Goal: Communication & Community: Ask a question

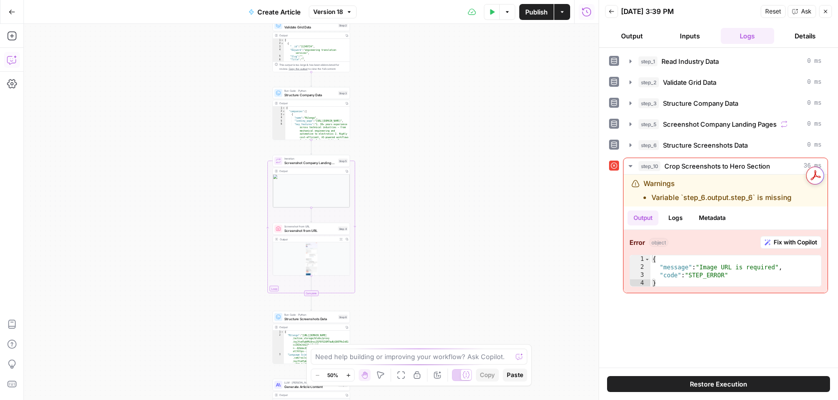
click at [7, 64] on icon "button" at bounding box center [12, 60] width 10 height 10
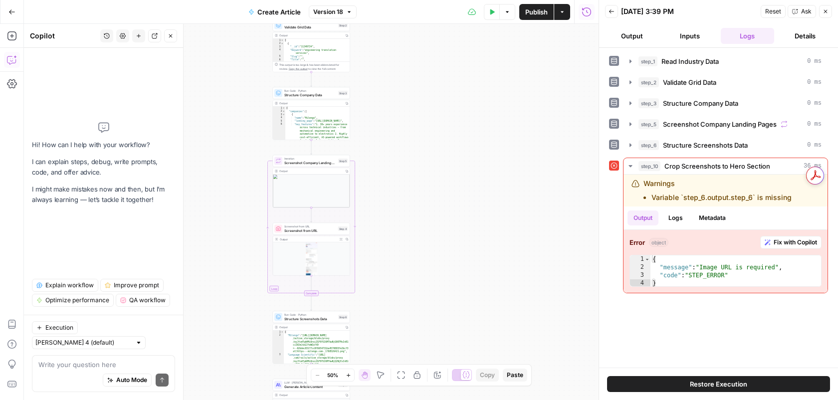
type textarea "i need only the first section (hero) to be screeenshoted why did the workflow s…"
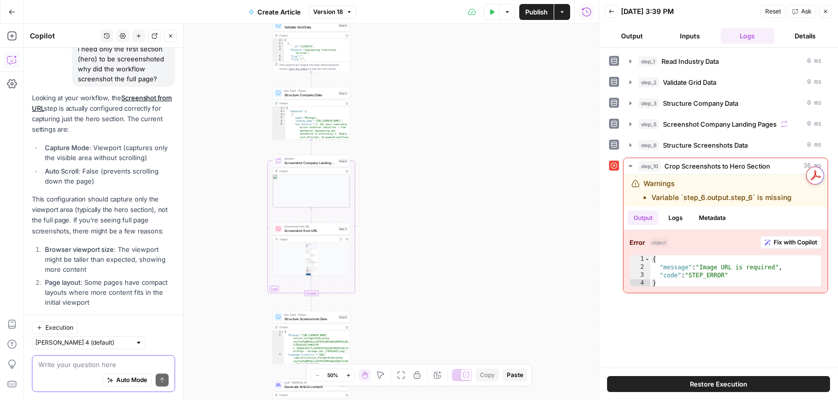
scroll to position [61, 0]
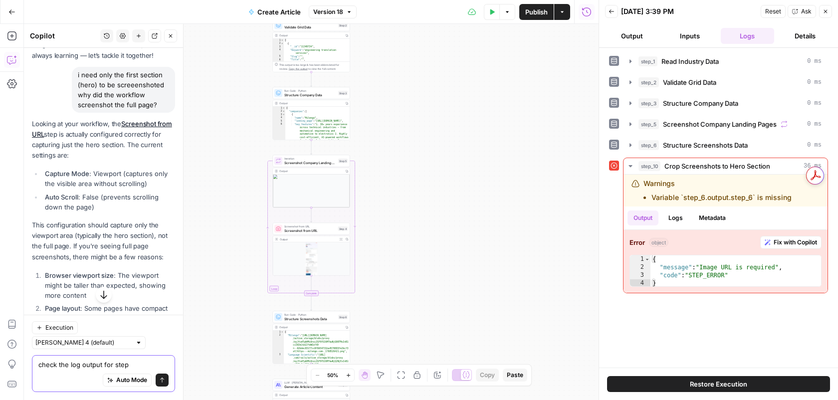
type textarea "check the log output for step 4"
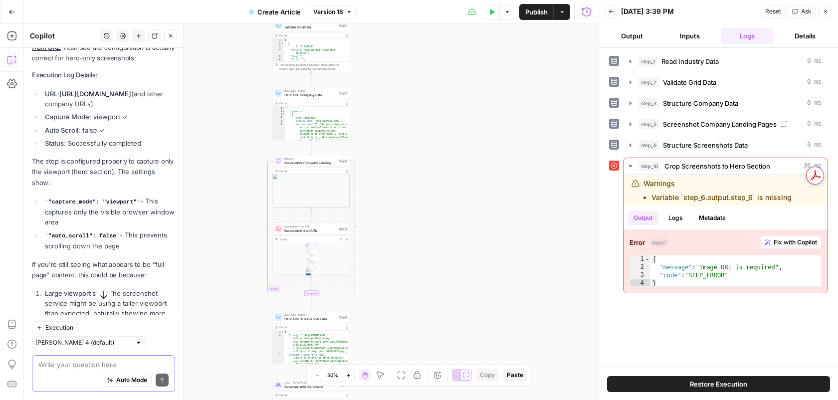
scroll to position [507, 0]
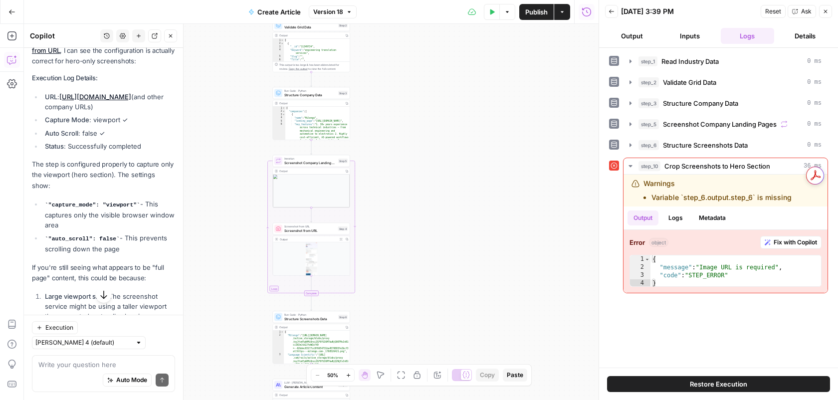
click at [308, 162] on span "Screenshot Company Landing Pages" at bounding box center [310, 162] width 52 height 5
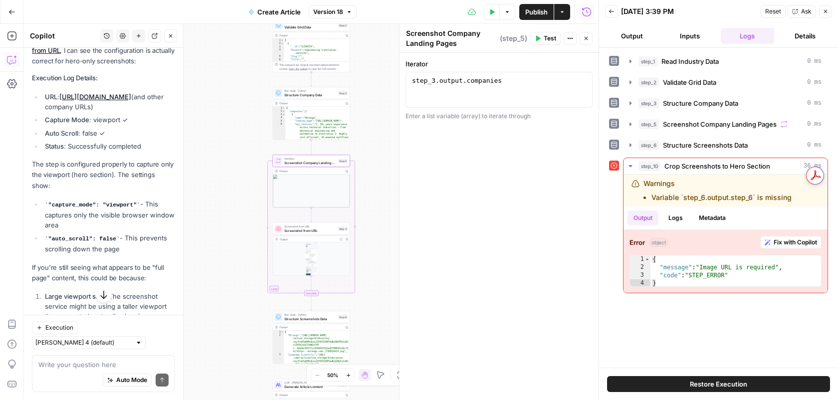
click at [304, 226] on span "Screenshot from URL" at bounding box center [310, 227] width 52 height 4
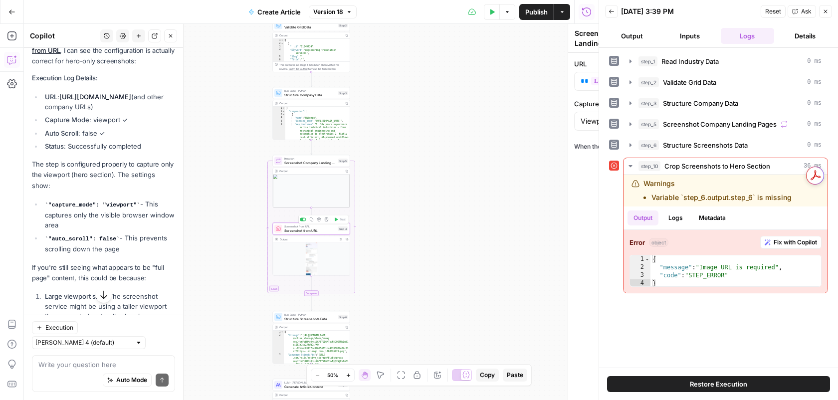
type textarea "Screenshot from URL"
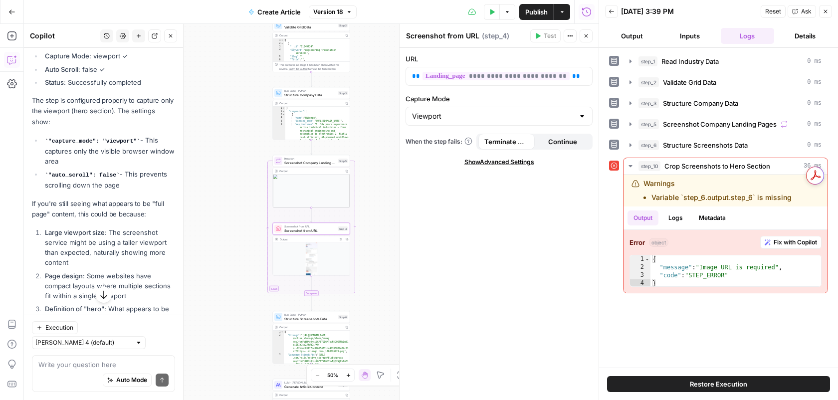
scroll to position [629, 0]
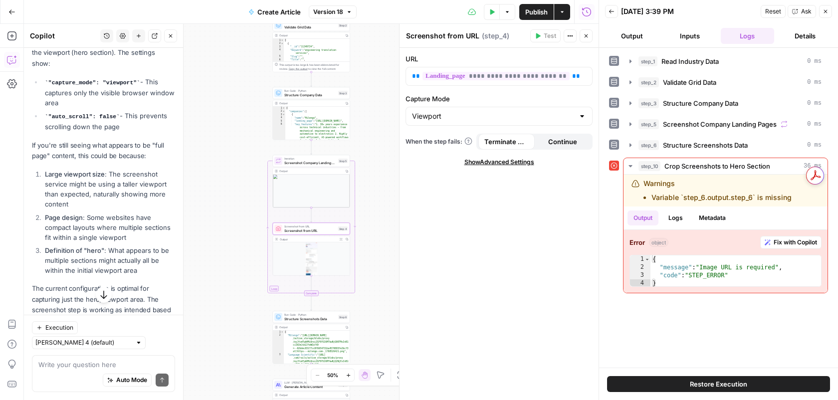
click at [551, 146] on span "Continue" at bounding box center [562, 142] width 29 height 10
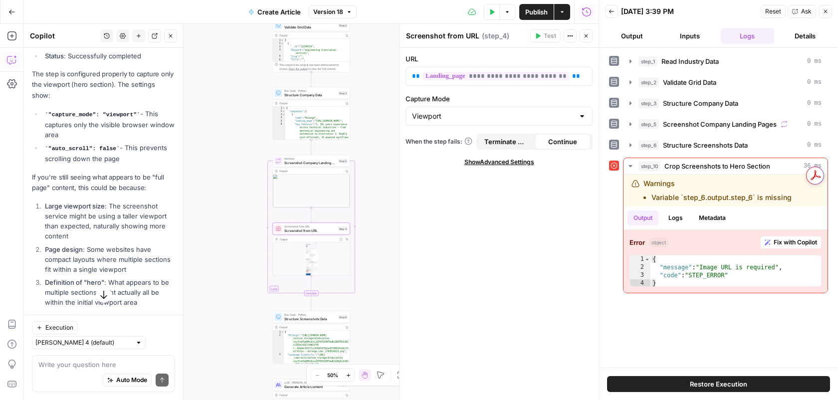
scroll to position [661, 0]
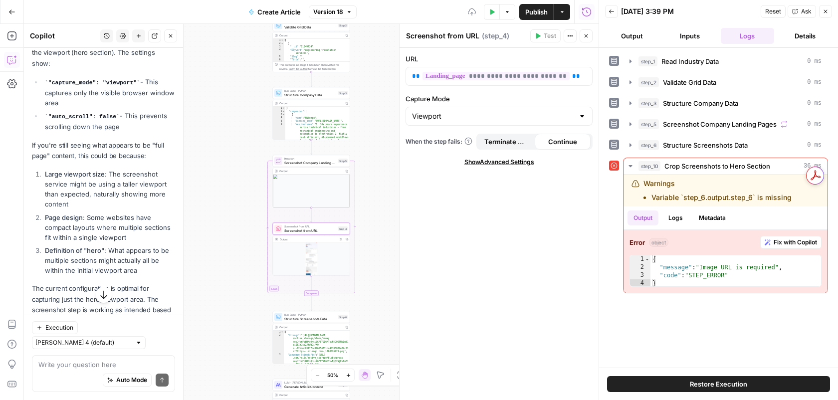
click at [507, 147] on button "Terminate Workflow" at bounding box center [507, 142] width 56 height 16
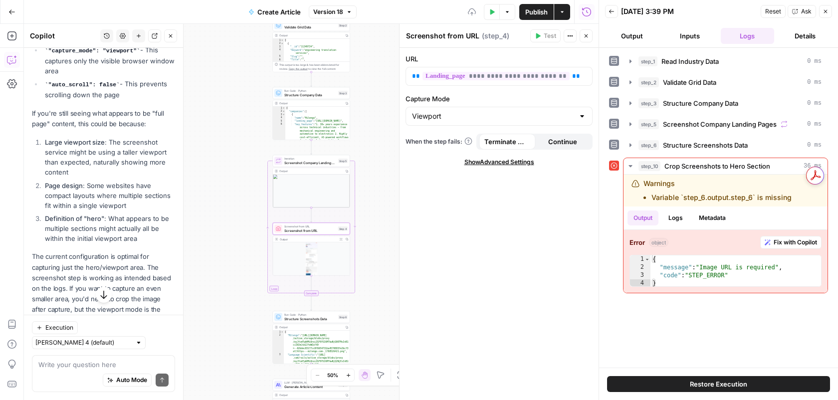
click at [506, 169] on div "**********" at bounding box center [499, 224] width 199 height 352
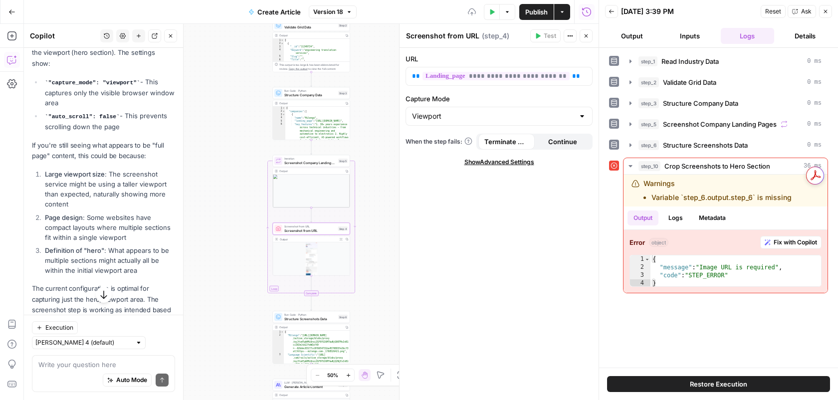
click at [506, 166] on span "Show Advanced Settings" at bounding box center [500, 162] width 70 height 9
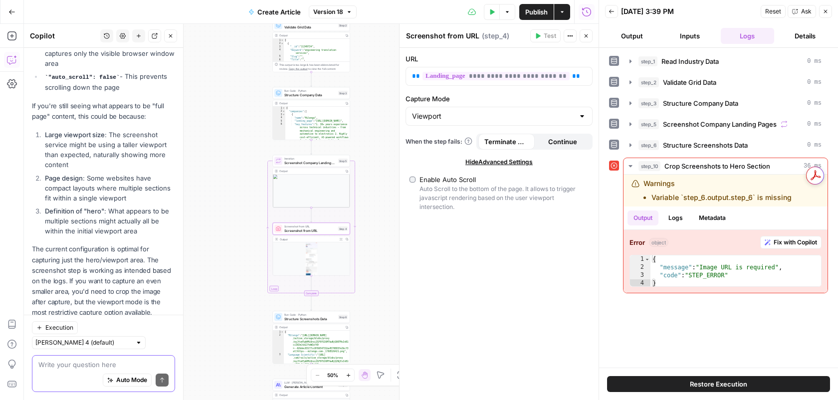
click at [91, 364] on textarea at bounding box center [103, 365] width 130 height 10
type textarea "but it captures full"
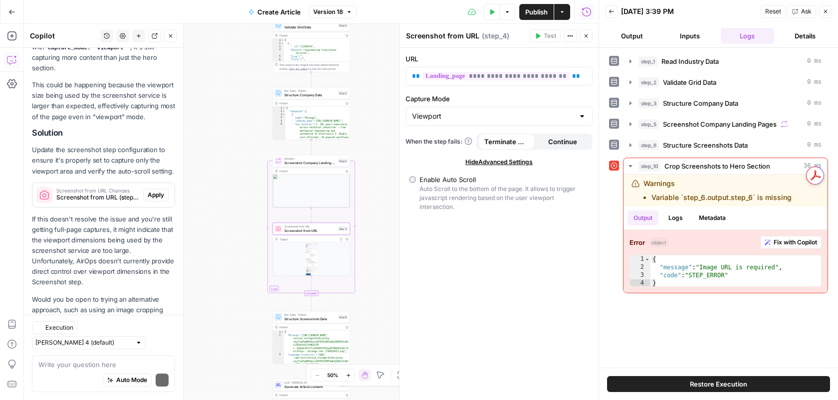
scroll to position [1023, 0]
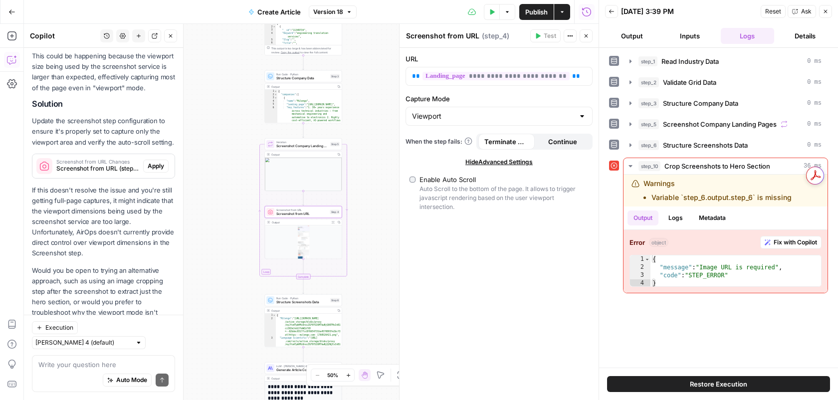
click at [161, 162] on span "Apply" at bounding box center [156, 166] width 16 height 9
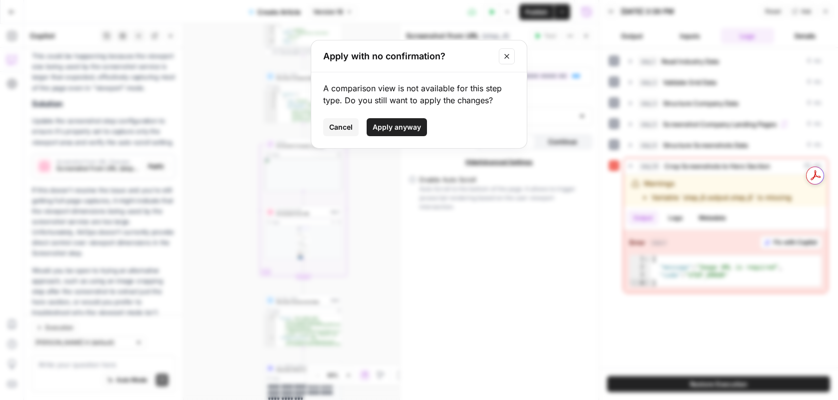
click at [403, 128] on span "Apply anyway" at bounding box center [397, 127] width 48 height 10
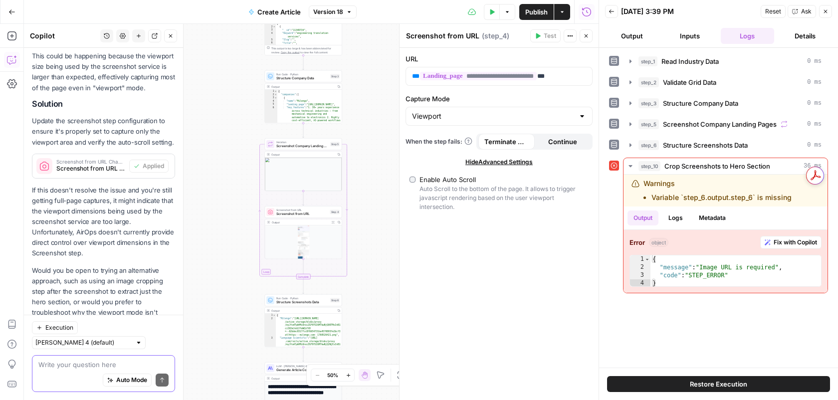
click at [102, 360] on textarea at bounding box center [103, 365] width 130 height 10
click at [328, 138] on button "Test" at bounding box center [331, 135] width 15 height 6
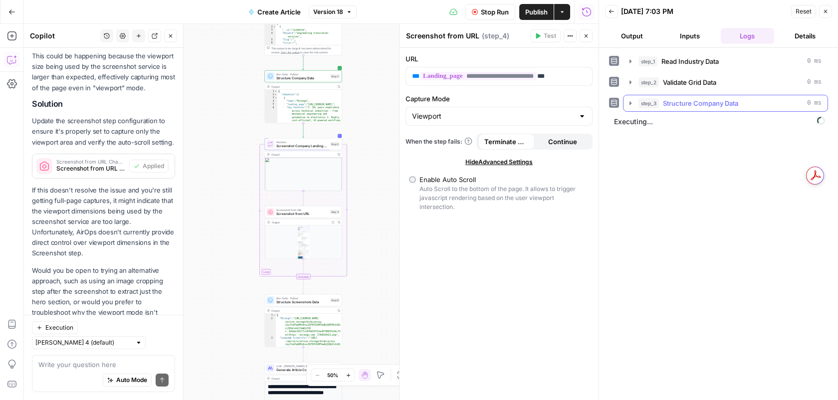
click at [630, 104] on icon "button" at bounding box center [631, 102] width 2 height 3
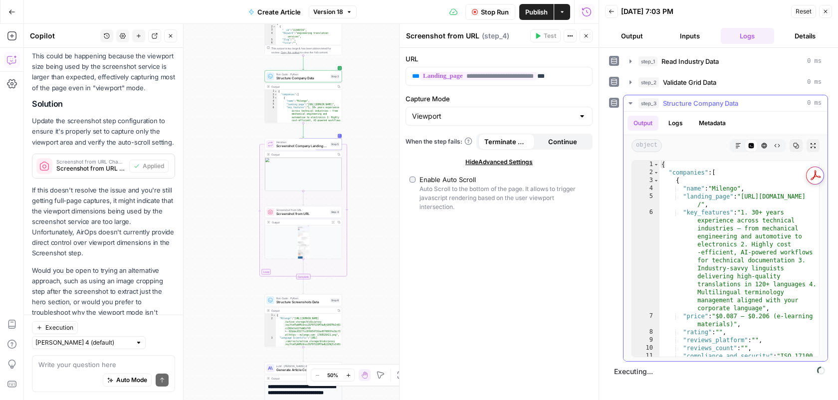
click at [631, 104] on icon "button" at bounding box center [630, 103] width 3 height 2
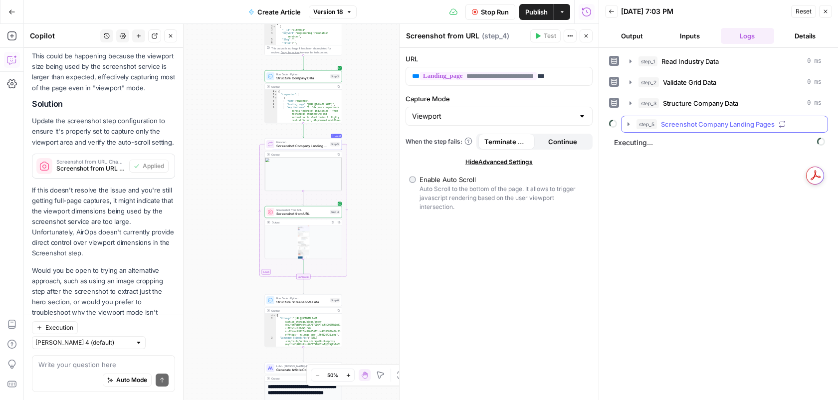
click at [633, 123] on button "step_5 Screenshot Company Landing Pages" at bounding box center [725, 124] width 206 height 16
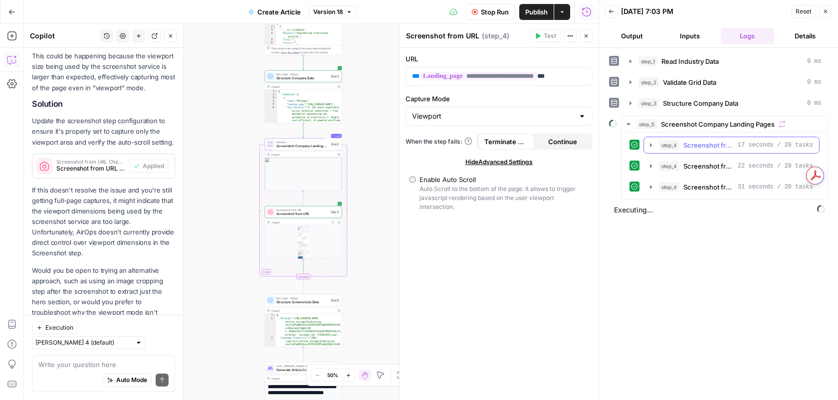
click at [648, 152] on button "step_4 Screenshot from URL 17 seconds / 20 tasks" at bounding box center [731, 145] width 175 height 16
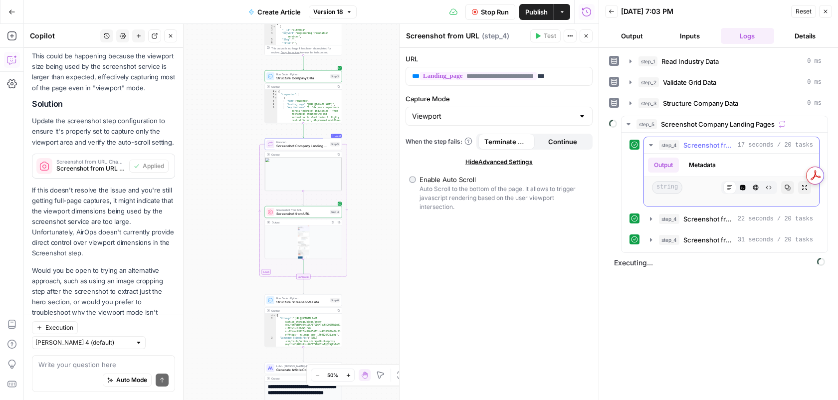
click at [747, 192] on button "Code Editor" at bounding box center [743, 187] width 13 height 13
click at [730, 189] on icon "button" at bounding box center [730, 188] width 6 height 6
click at [647, 219] on icon "button" at bounding box center [651, 219] width 8 height 8
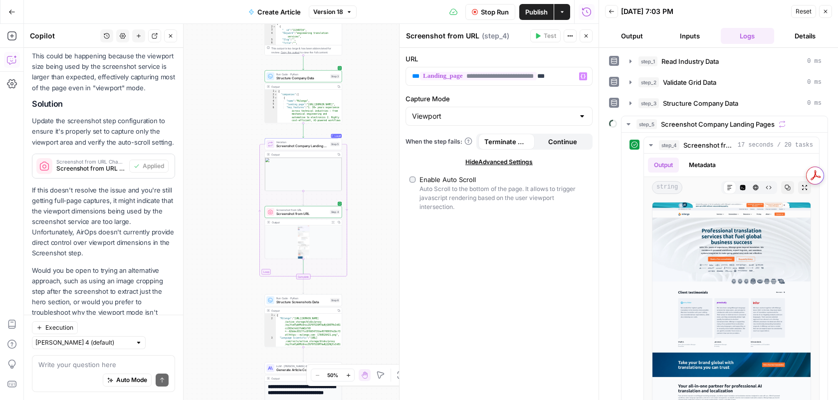
click at [496, 14] on span "Stop Run" at bounding box center [495, 12] width 28 height 10
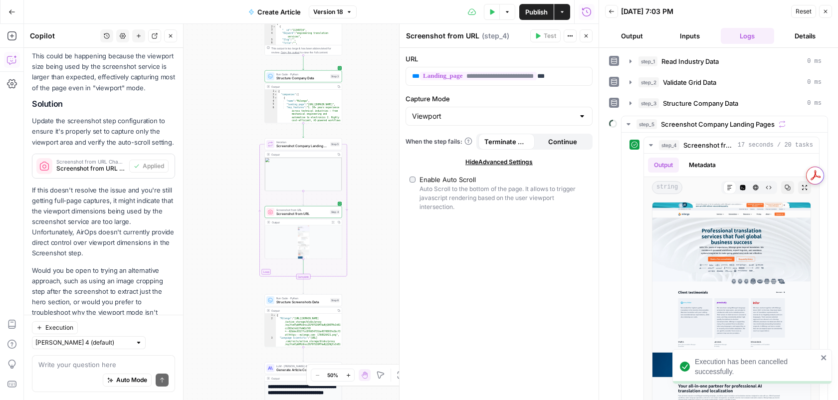
click at [123, 368] on div "Auto Mode will automatically modify and execute the workflow" at bounding box center [127, 354] width 156 height 27
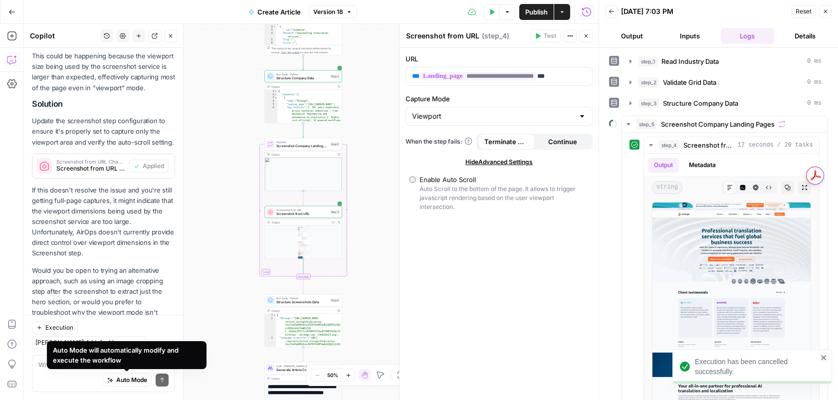
click at [70, 370] on div "Auto Mode Send" at bounding box center [103, 381] width 130 height 22
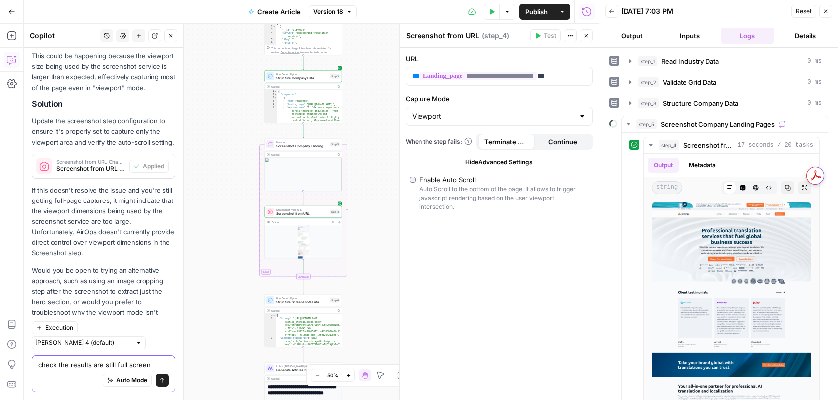
type textarea "check the results are still full screens"
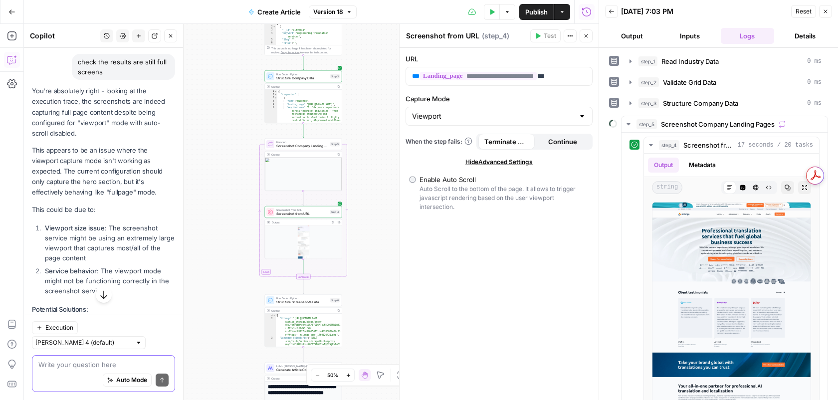
scroll to position [1173, 0]
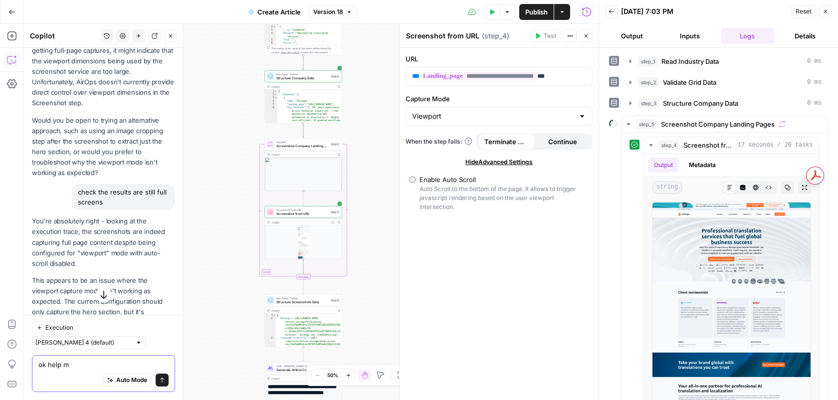
type textarea "ok help me"
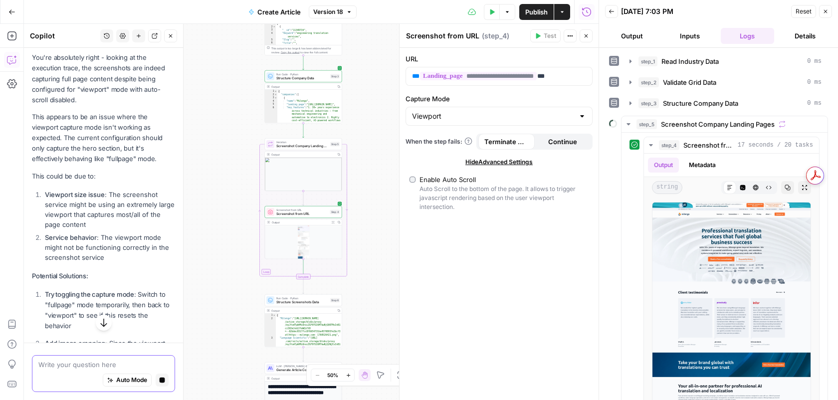
scroll to position [1555, 0]
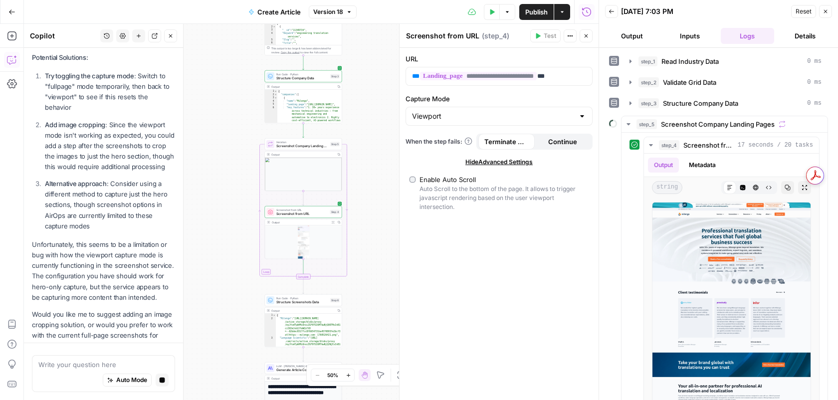
drag, startPoint x: 33, startPoint y: 200, endPoint x: 176, endPoint y: 249, distance: 151.2
copy p "Unfortunately, this seems to be a limitation or bug with how the viewport captu…"
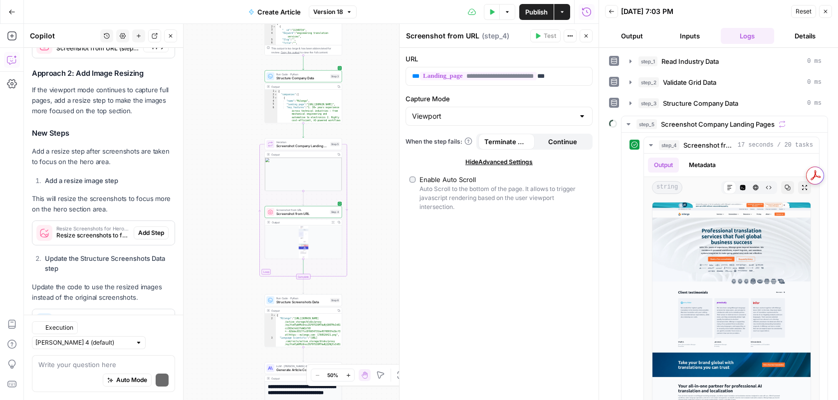
scroll to position [2054, 0]
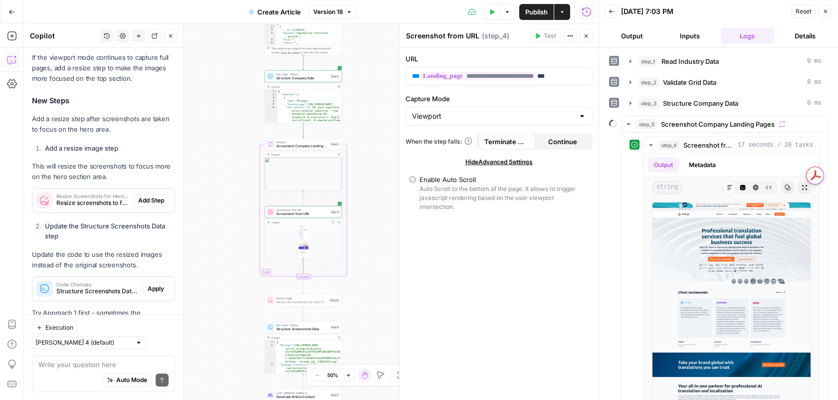
click at [146, 196] on span "Add Step" at bounding box center [151, 200] width 26 height 9
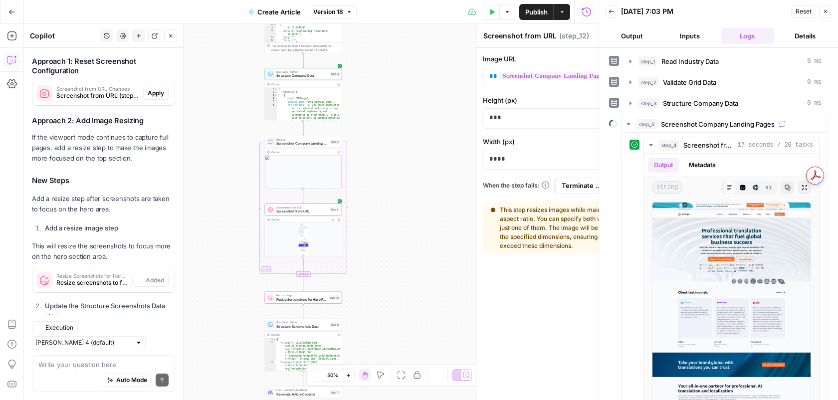
type textarea "Resize Screenshots for Hero Focus"
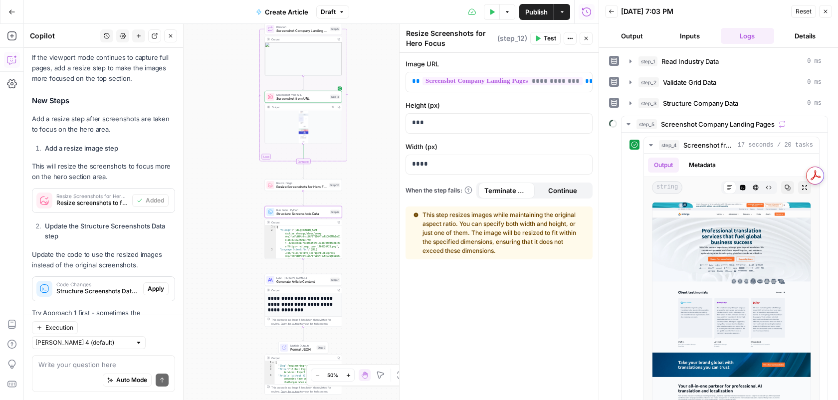
click at [155, 284] on span "Apply" at bounding box center [156, 288] width 16 height 9
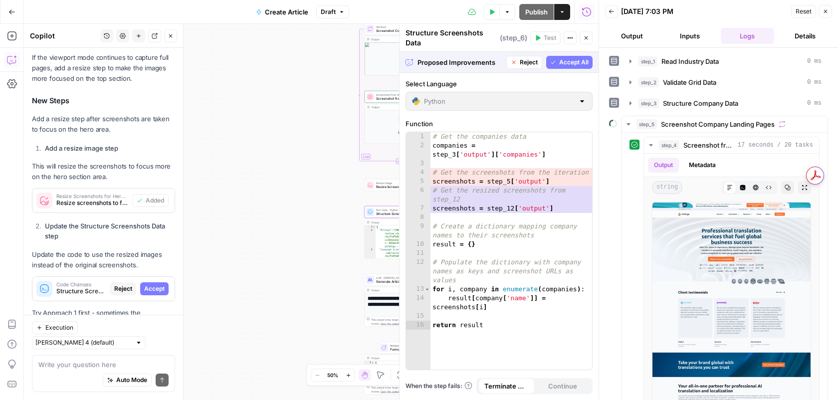
click at [155, 284] on span "Accept" at bounding box center [154, 288] width 20 height 9
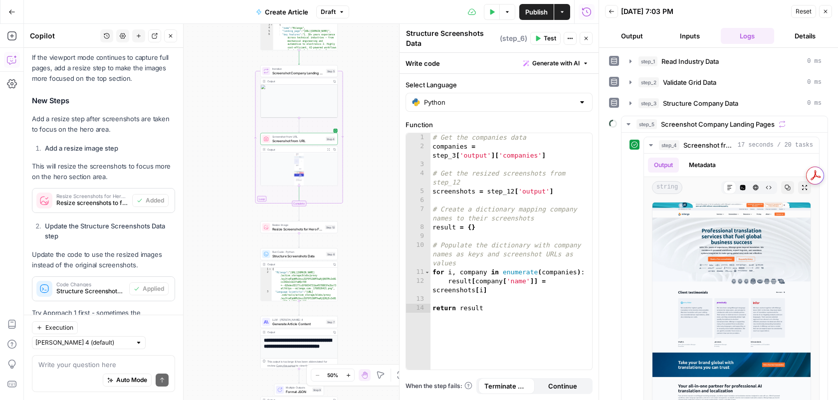
click at [325, 216] on div "Workflow Input Settings Inputs Read from Grid Read Industry Data Step 1 Output …" at bounding box center [311, 212] width 575 height 376
click at [324, 218] on icon "button" at bounding box center [324, 217] width 3 height 3
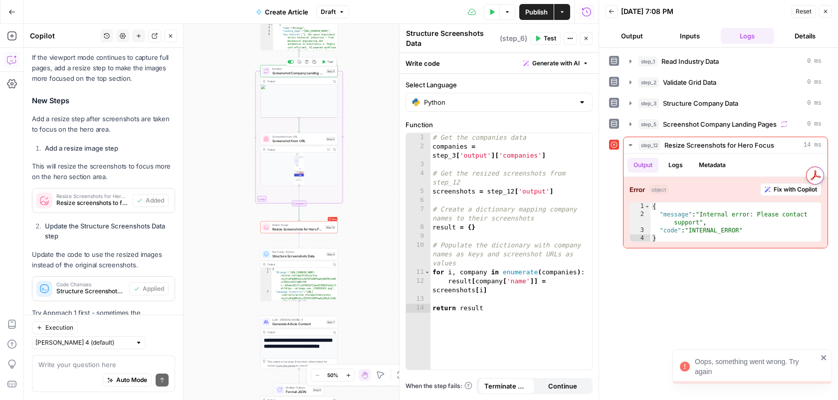
click at [324, 64] on button "Test" at bounding box center [327, 62] width 15 height 6
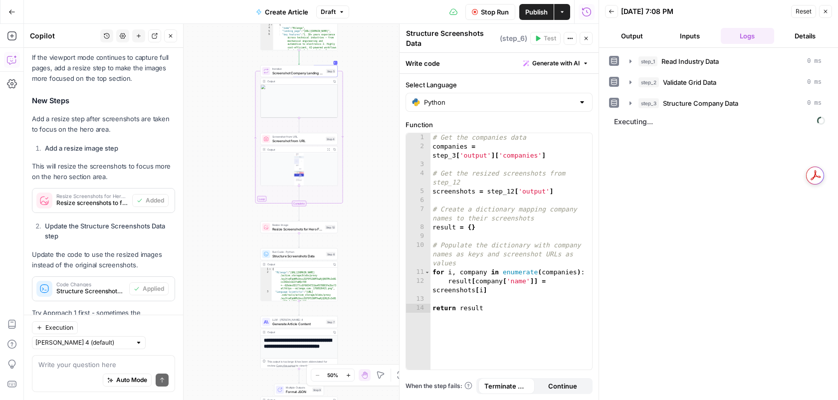
click at [379, 192] on div "Workflow Input Settings Inputs Read from Grid Read Industry Data Step 1 Output …" at bounding box center [311, 212] width 575 height 376
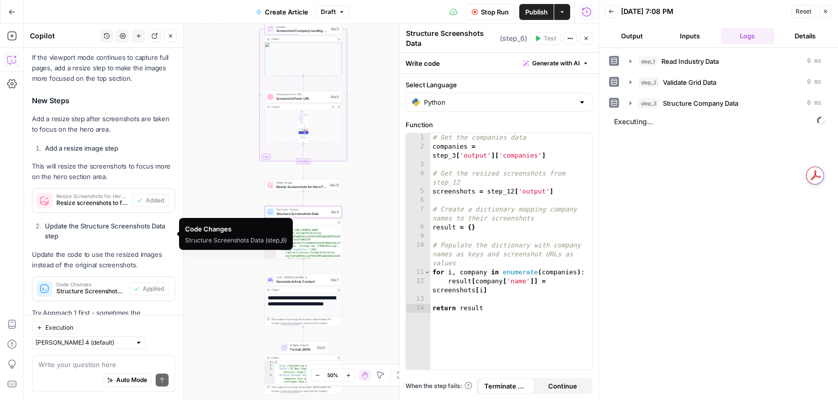
click at [112, 287] on span "Structure Screenshots Data (step_6)" at bounding box center [90, 291] width 69 height 9
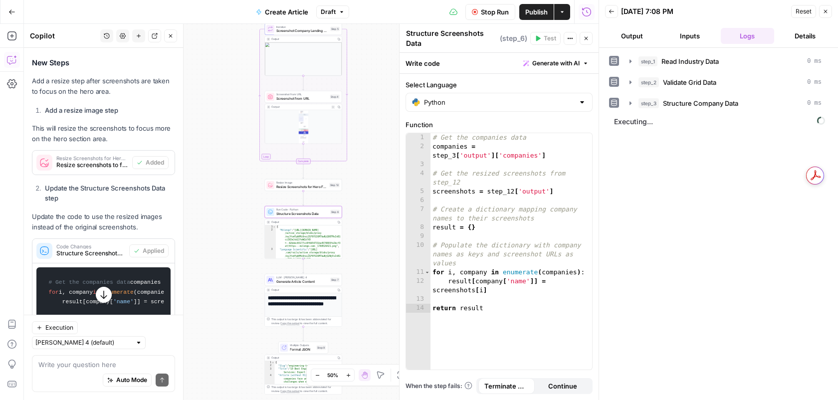
click at [103, 249] on span "Structure Screenshots Data (step_6)" at bounding box center [90, 253] width 69 height 9
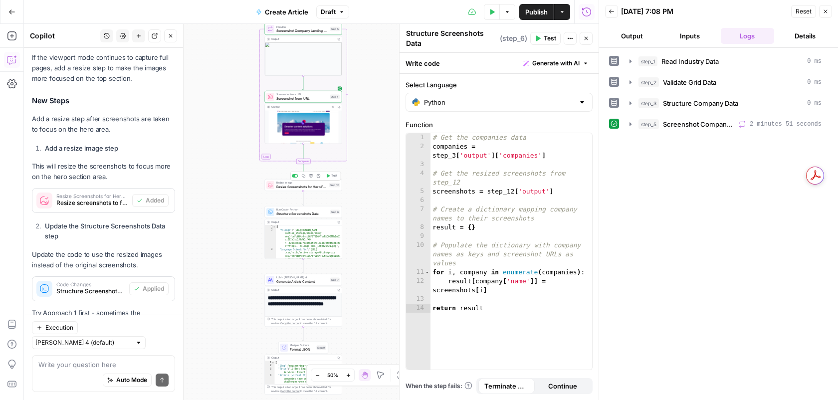
click at [330, 181] on div "Resize Image Resize Screenshots for Hero Focus Step 12 Copy step Delete step Ad…" at bounding box center [302, 185] width 73 height 8
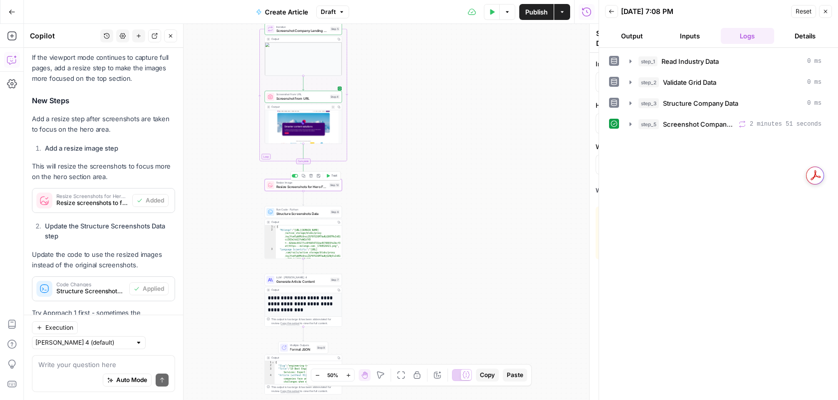
type textarea "Resize Screenshots for Hero Focus"
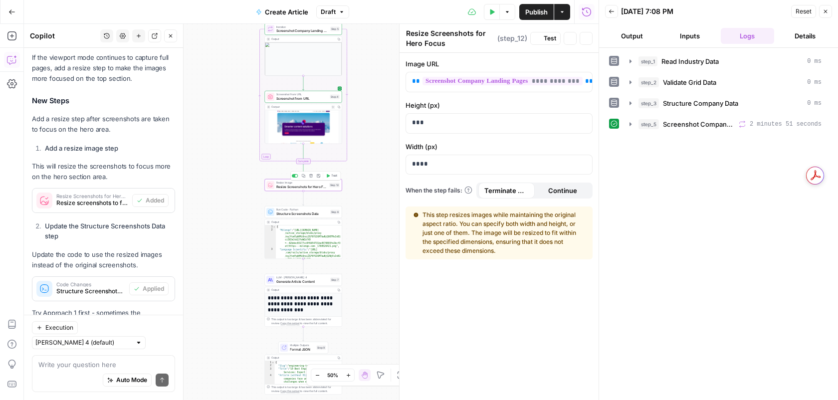
click at [327, 178] on button "Test" at bounding box center [331, 176] width 15 height 6
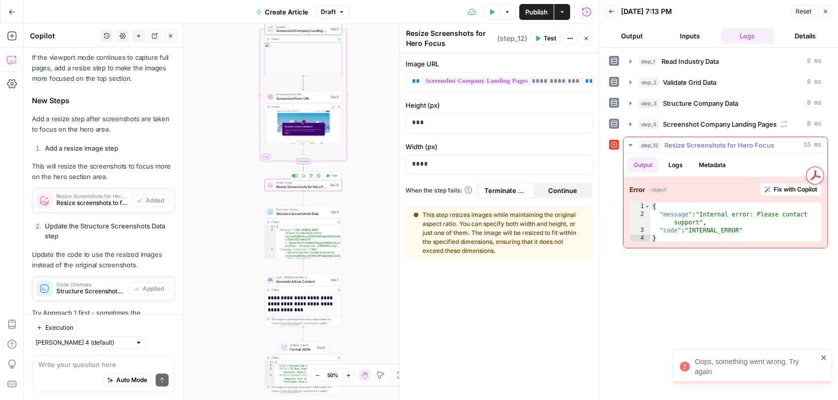
click at [775, 188] on span "Fix with Copilot" at bounding box center [795, 189] width 43 height 9
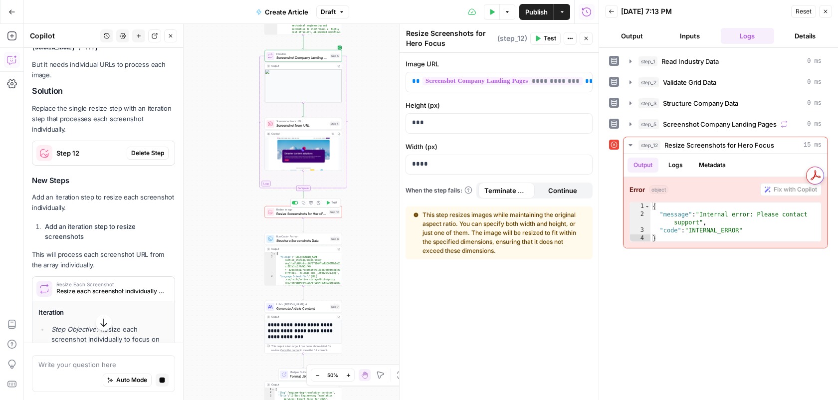
scroll to position [2426, 0]
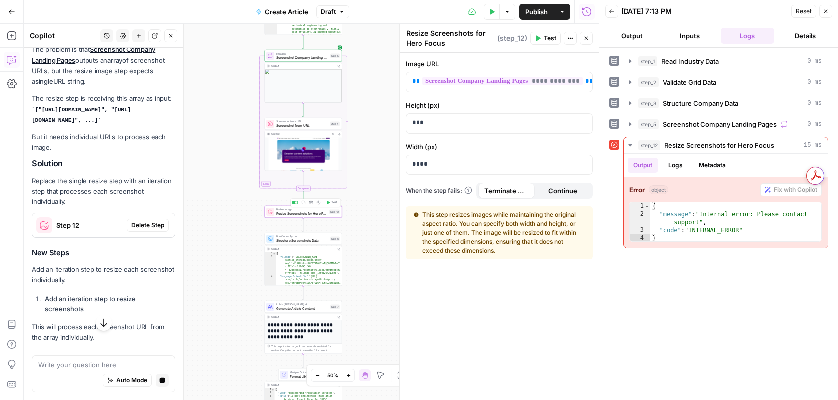
click at [138, 221] on span "Delete Step" at bounding box center [147, 225] width 33 height 9
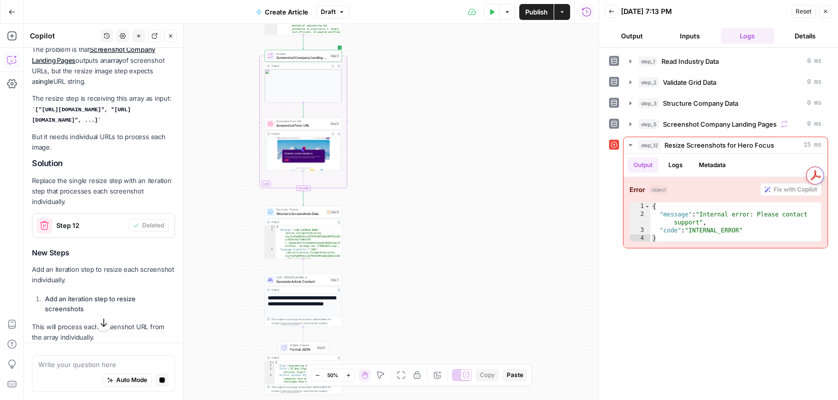
scroll to position [2527, 0]
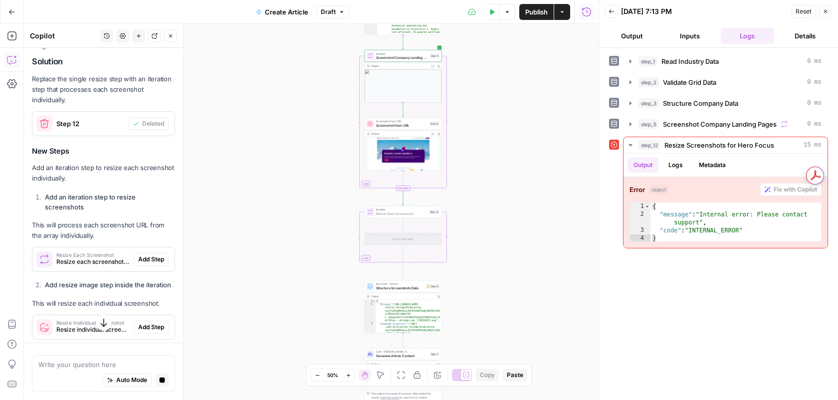
click at [158, 253] on button "Add Step" at bounding box center [151, 259] width 35 height 13
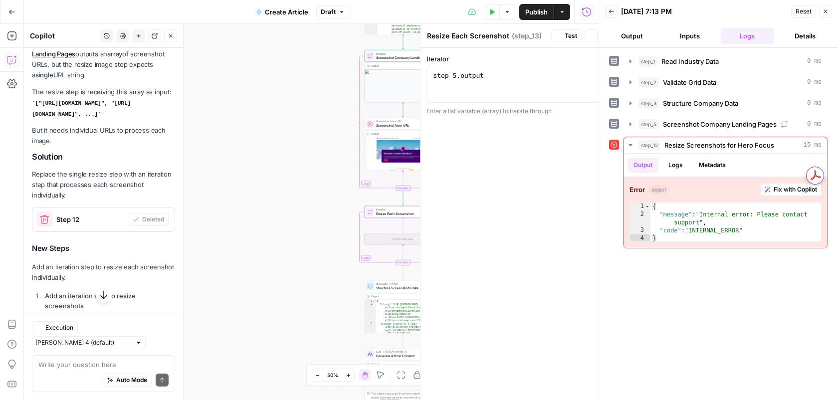
scroll to position [2627, 0]
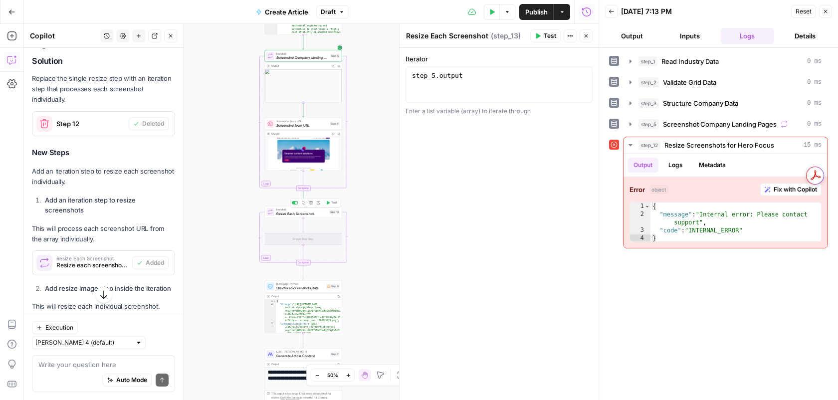
click at [329, 202] on icon "button" at bounding box center [328, 202] width 3 height 3
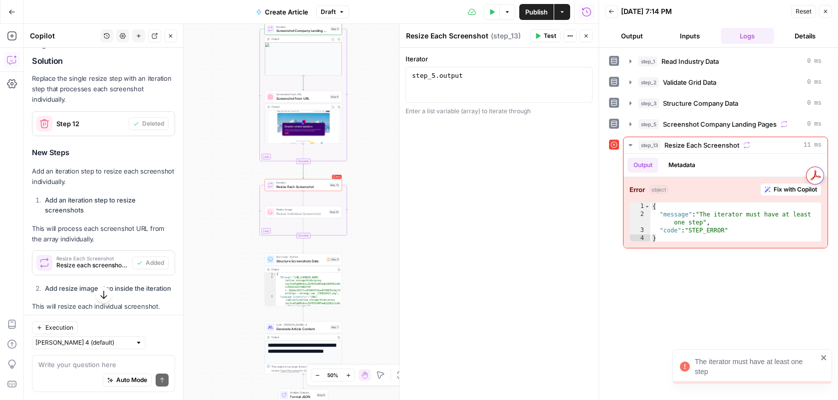
click at [156, 326] on span "Add Step" at bounding box center [151, 330] width 26 height 9
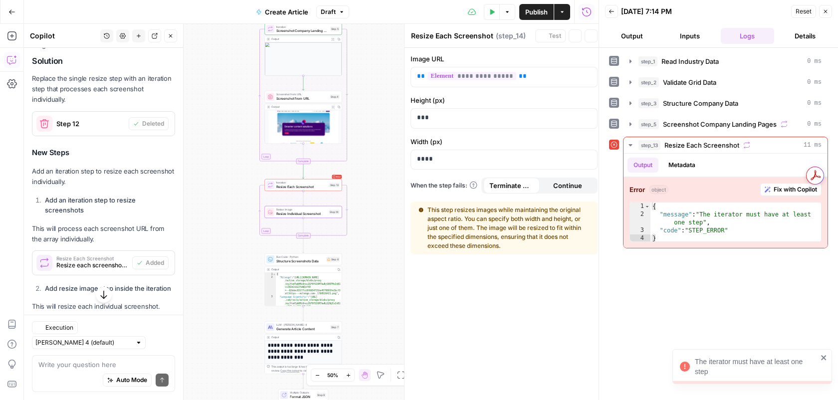
type textarea "Resize Individual Screenshot"
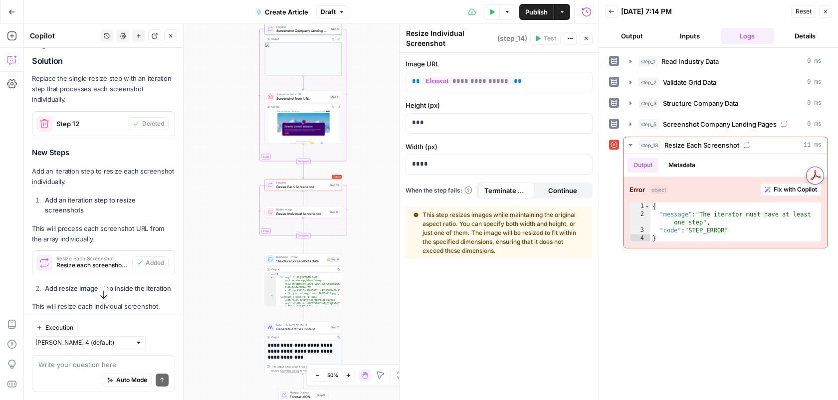
click at [329, 179] on button "Test" at bounding box center [331, 176] width 15 height 6
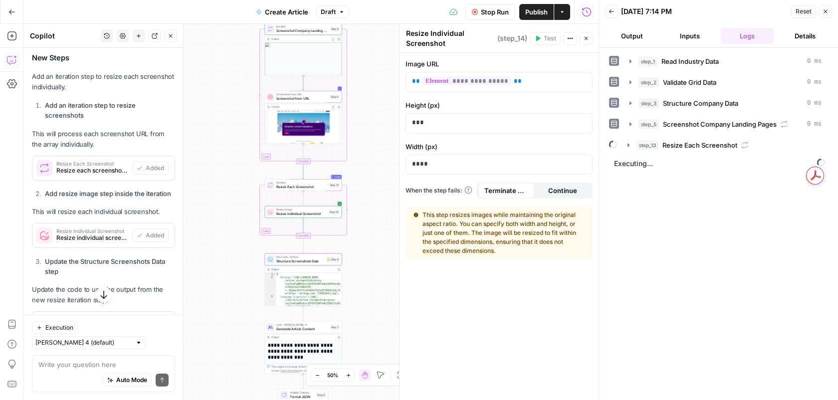
scroll to position [2747, 0]
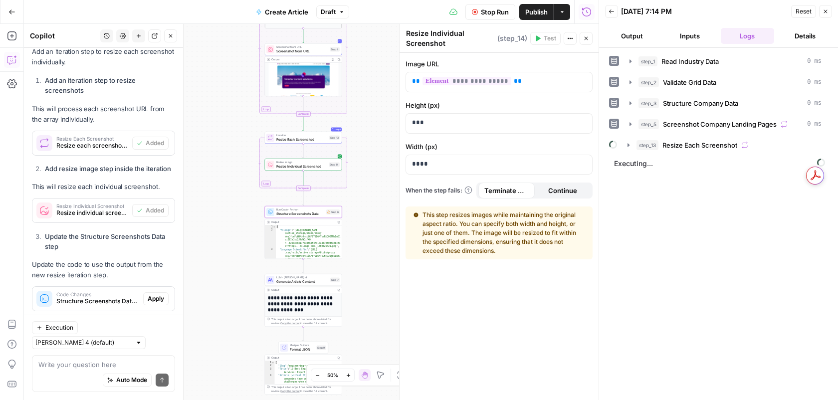
click at [155, 294] on span "Apply" at bounding box center [156, 298] width 16 height 9
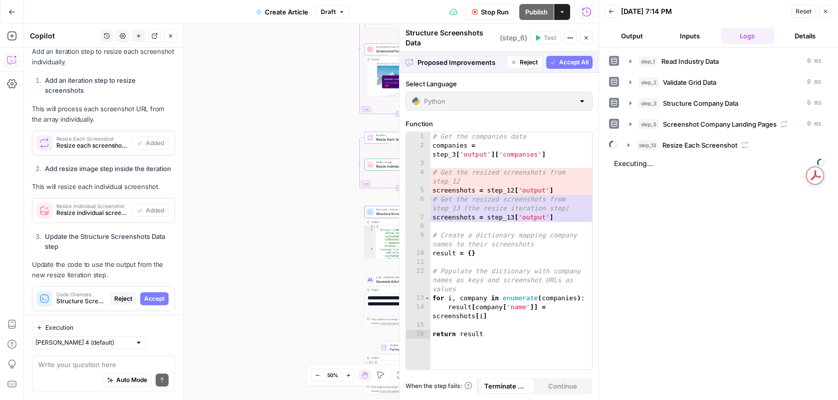
click at [155, 294] on span "Accept" at bounding box center [154, 298] width 20 height 9
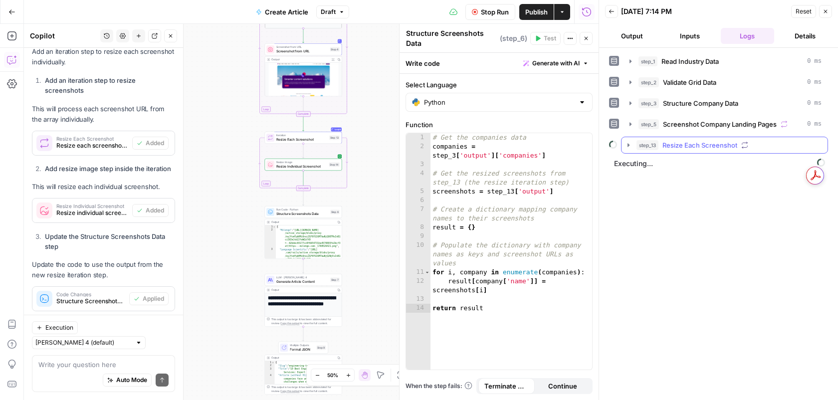
click at [630, 144] on icon "button" at bounding box center [629, 145] width 8 height 8
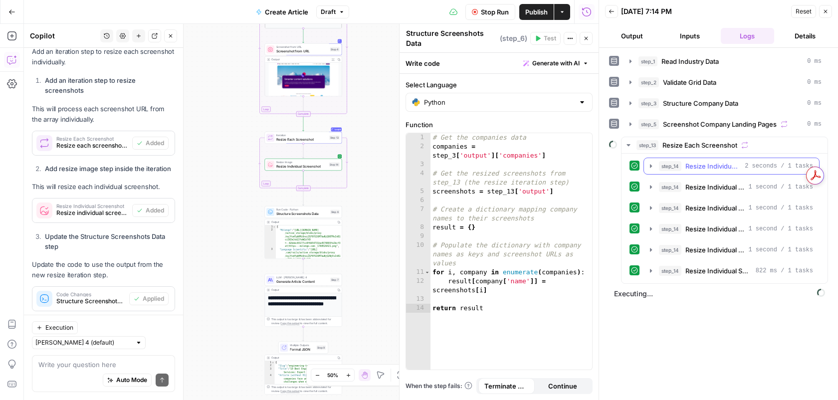
click at [656, 164] on button "step_14 Resize Individual Screenshot 2 seconds / 1 tasks" at bounding box center [731, 166] width 175 height 16
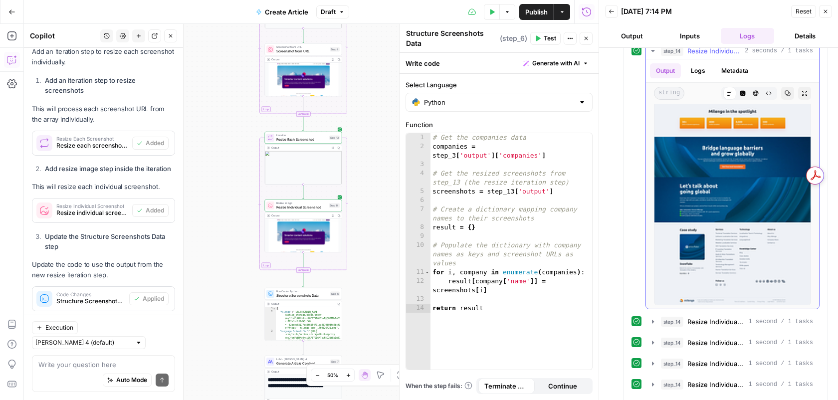
scroll to position [352, 0]
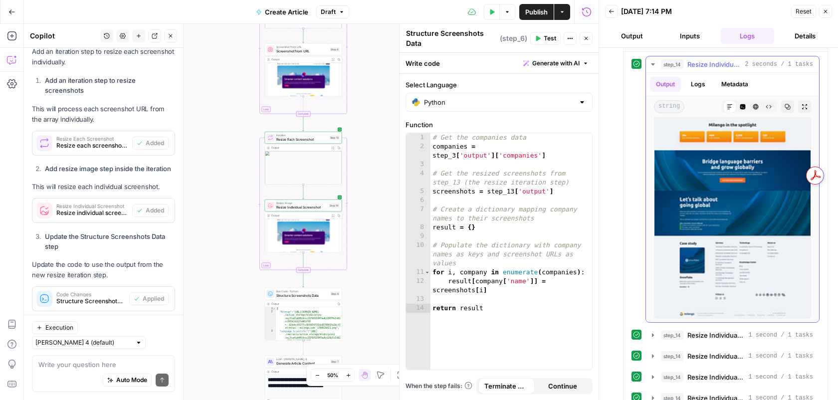
click at [656, 66] on icon "button" at bounding box center [653, 64] width 8 height 8
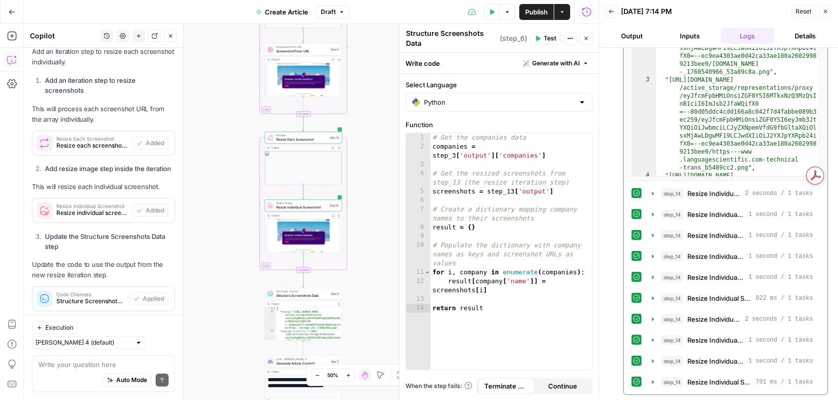
scroll to position [223, 0]
click at [662, 238] on span "step_14" at bounding box center [672, 236] width 22 height 10
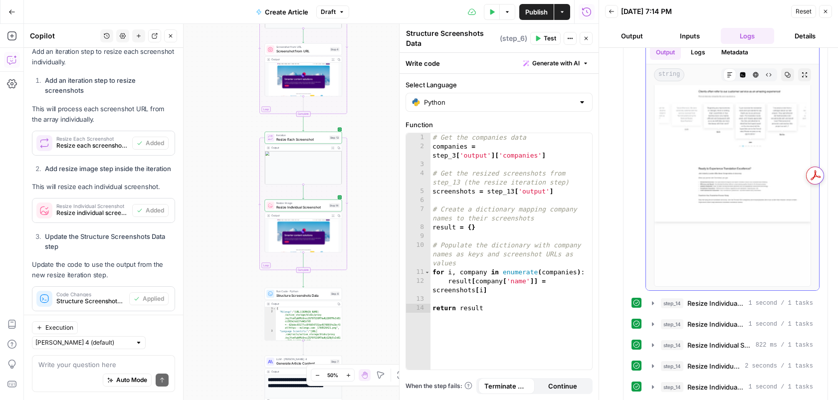
scroll to position [472, 0]
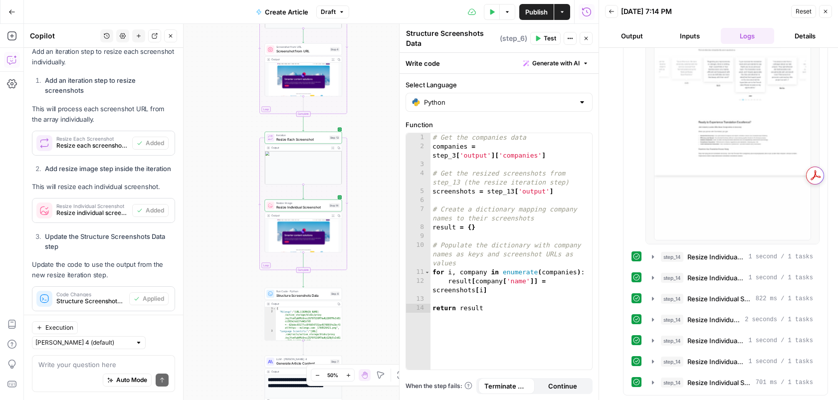
click at [112, 358] on div "Write your question here Auto Mode Send" at bounding box center [103, 373] width 143 height 37
type textarea "but it resi`zes not crop"
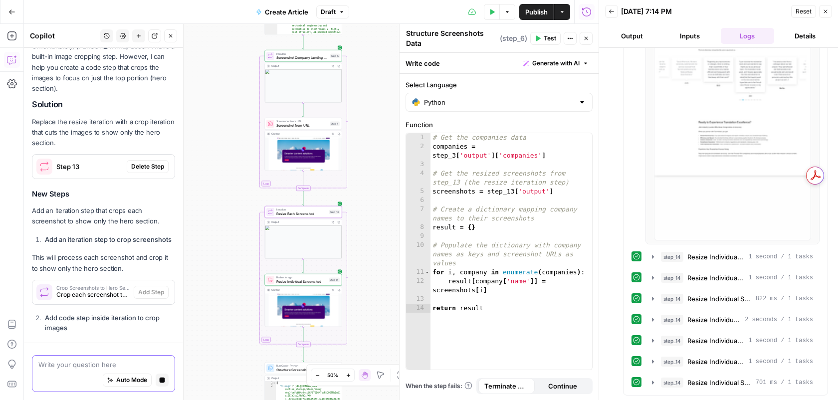
scroll to position [3026, 0]
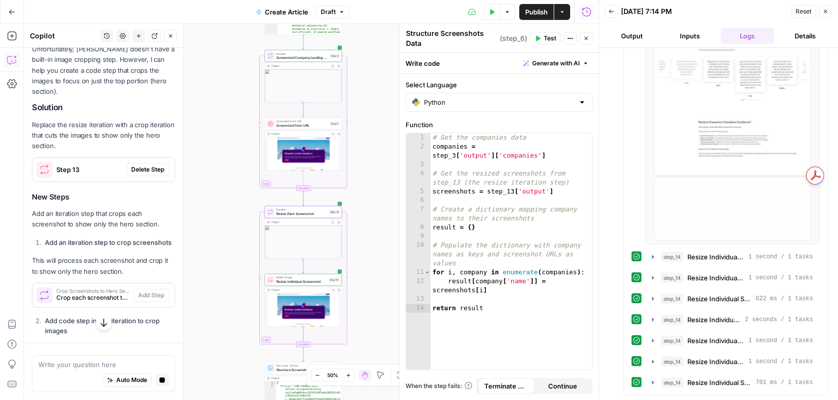
click at [144, 163] on button "Delete Step" at bounding box center [148, 169] width 42 height 13
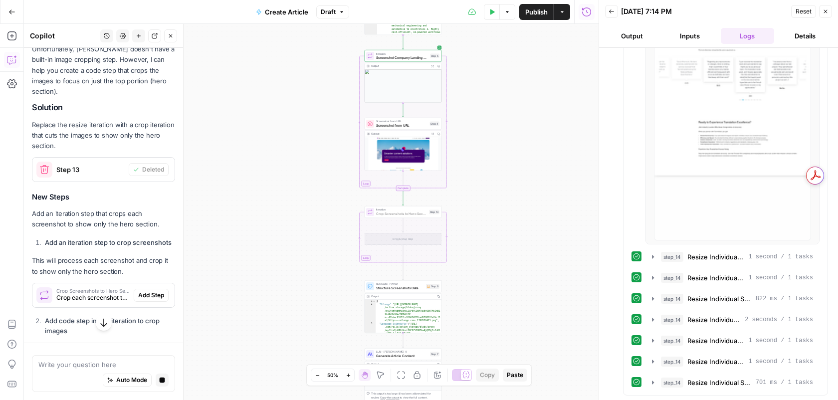
click at [149, 291] on span "Add Step" at bounding box center [151, 295] width 26 height 9
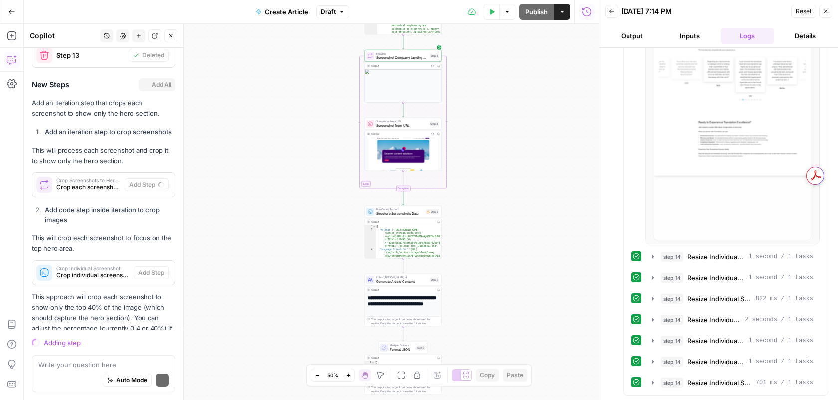
scroll to position [3148, 0]
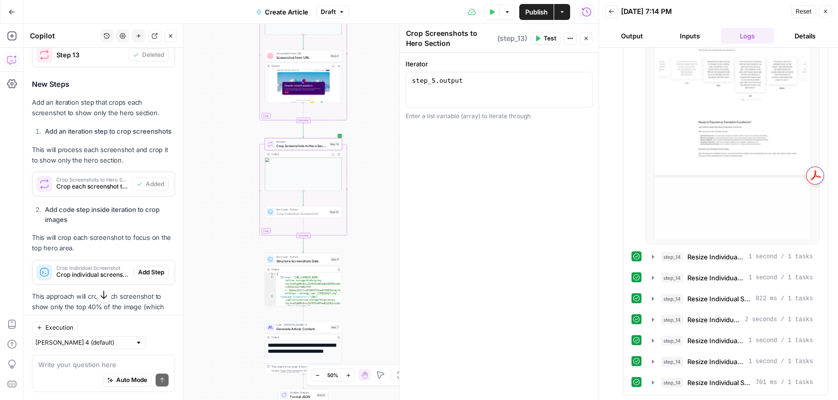
click at [145, 268] on span "Add Step" at bounding box center [151, 272] width 26 height 9
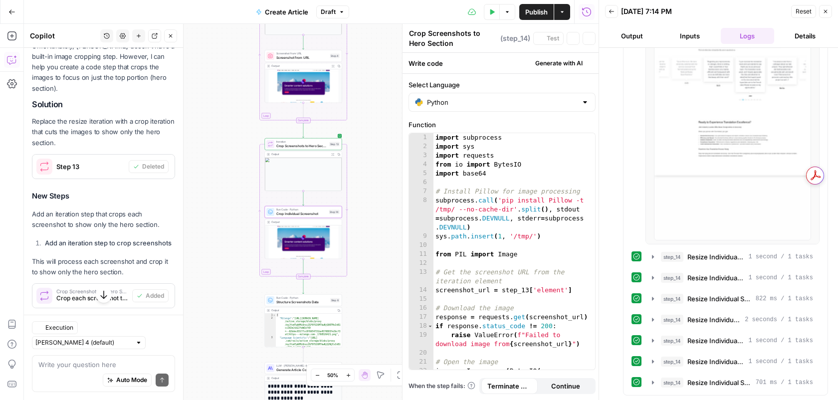
type textarea "Crop Individual Screenshot"
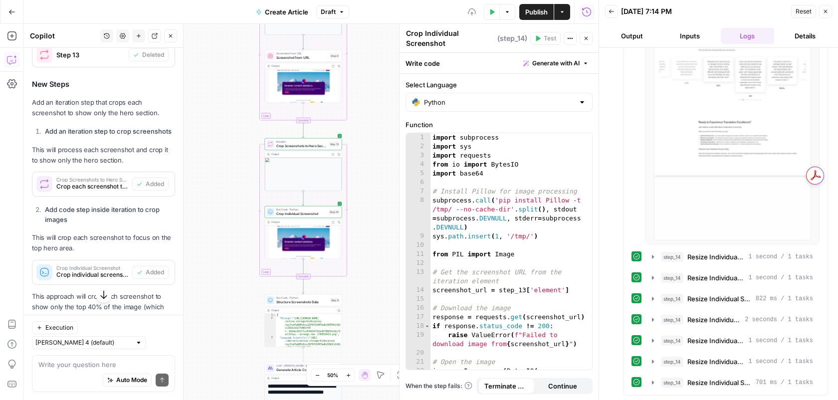
scroll to position [3282, 0]
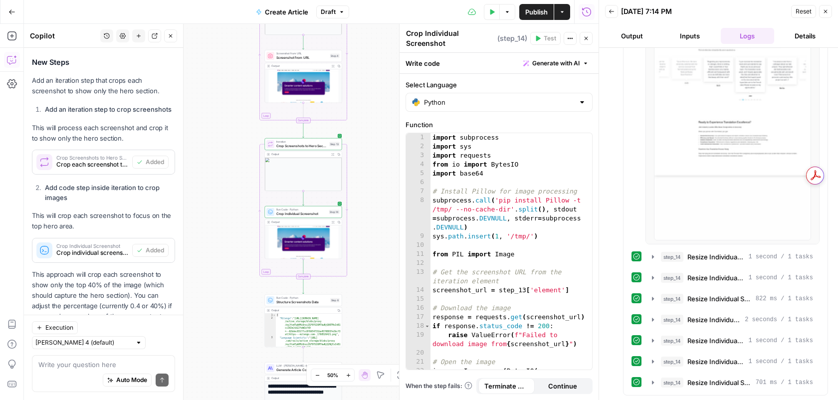
click at [316, 216] on span "Crop Individual Screenshot" at bounding box center [301, 213] width 50 height 5
click at [327, 135] on icon "button" at bounding box center [328, 134] width 3 height 3
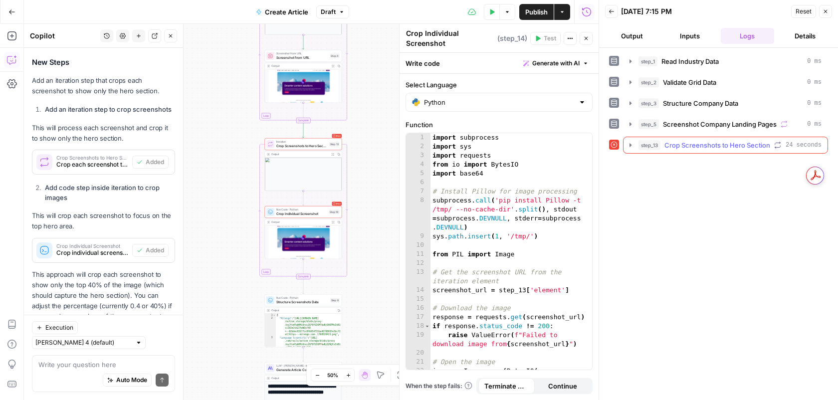
click at [636, 147] on button "step_13 Crop Screenshots to Hero Section 24 seconds" at bounding box center [726, 145] width 204 height 16
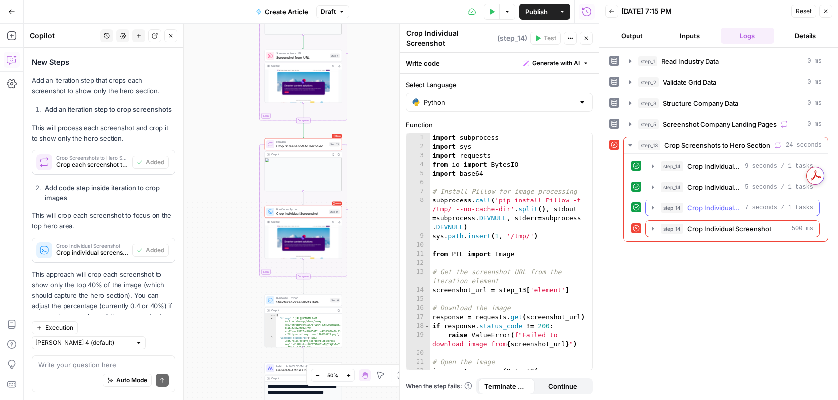
click at [648, 213] on button "step_14 Crop Individual Screenshot 7 seconds / 1 tasks" at bounding box center [732, 208] width 173 height 16
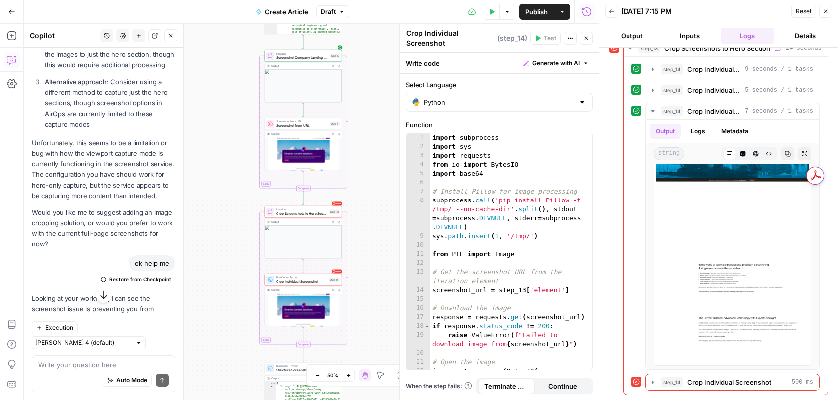
scroll to position [1703, 0]
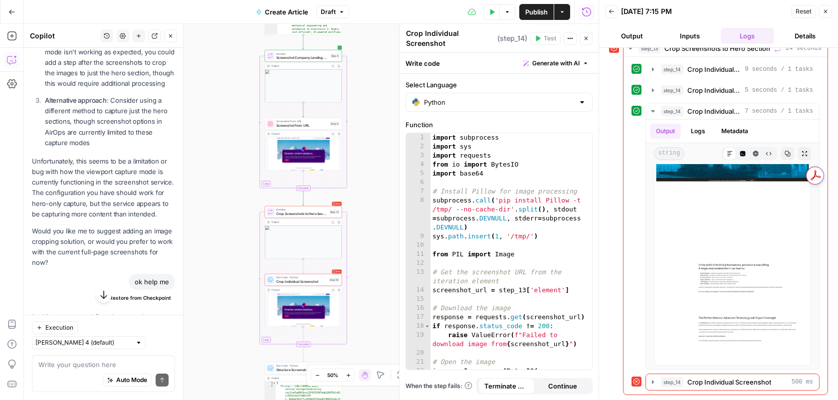
click at [129, 294] on span "Restore from Checkpoint" at bounding box center [140, 298] width 62 height 8
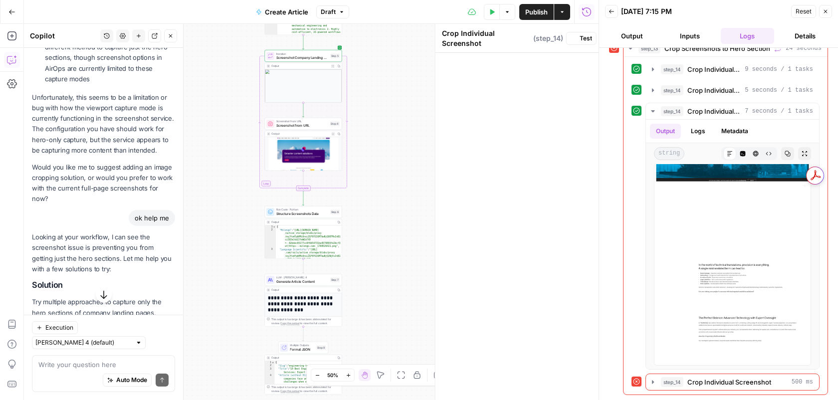
scroll to position [1639, 0]
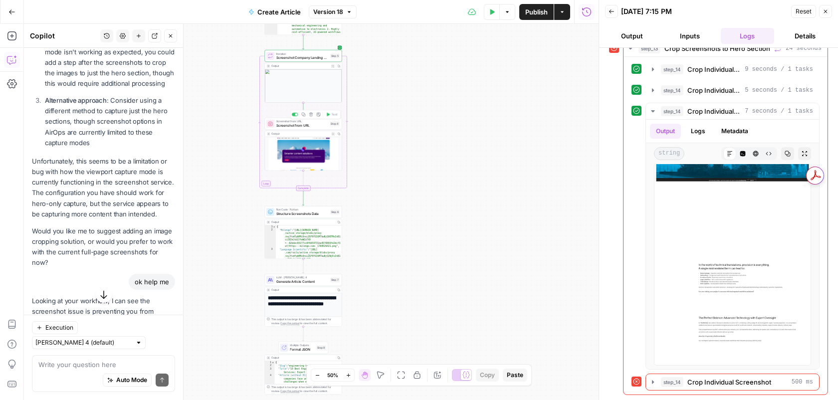
click at [292, 124] on span "Screenshot from URL" at bounding box center [301, 125] width 51 height 5
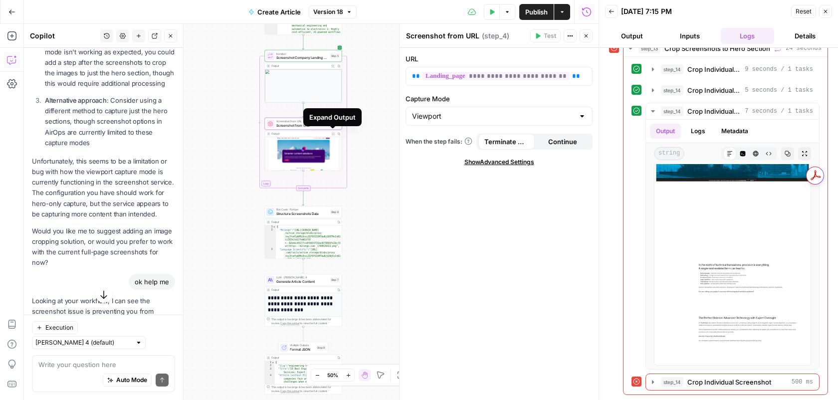
click at [332, 133] on icon "button" at bounding box center [332, 134] width 3 height 3
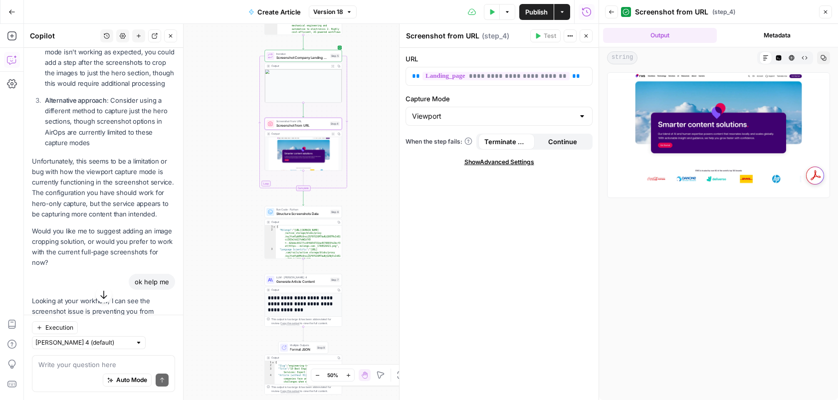
click at [333, 66] on icon "button" at bounding box center [332, 66] width 3 height 3
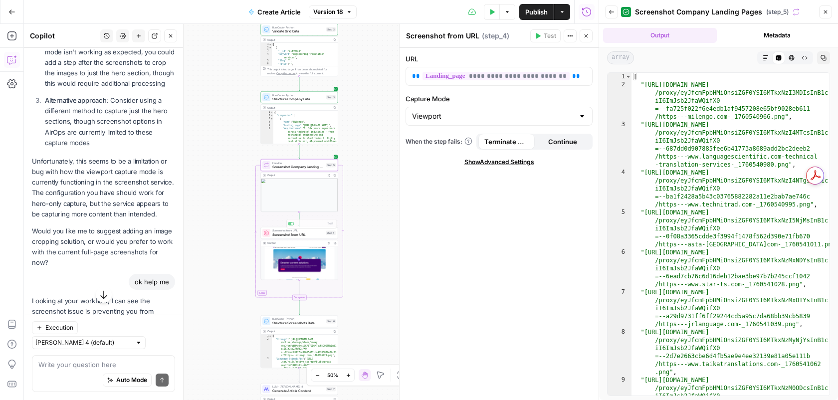
click at [329, 244] on icon "button" at bounding box center [328, 243] width 3 height 3
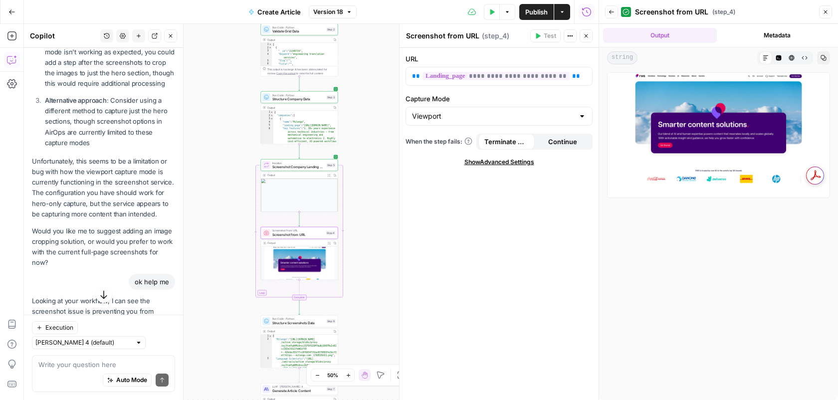
click at [608, 14] on button "Back" at bounding box center [611, 11] width 13 height 13
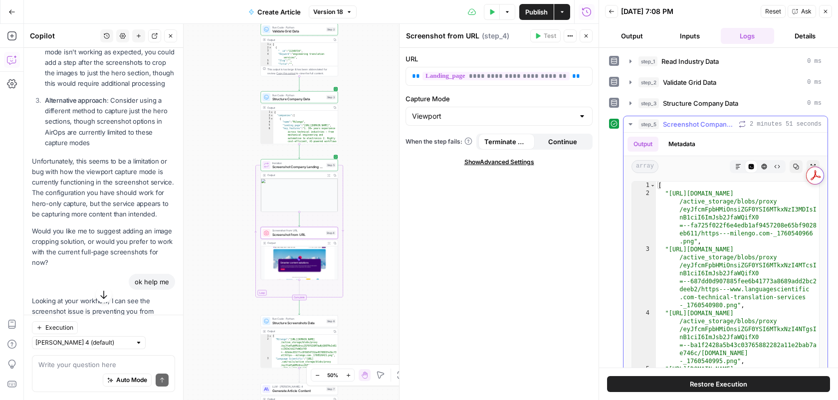
click at [741, 165] on icon "button" at bounding box center [739, 167] width 6 height 6
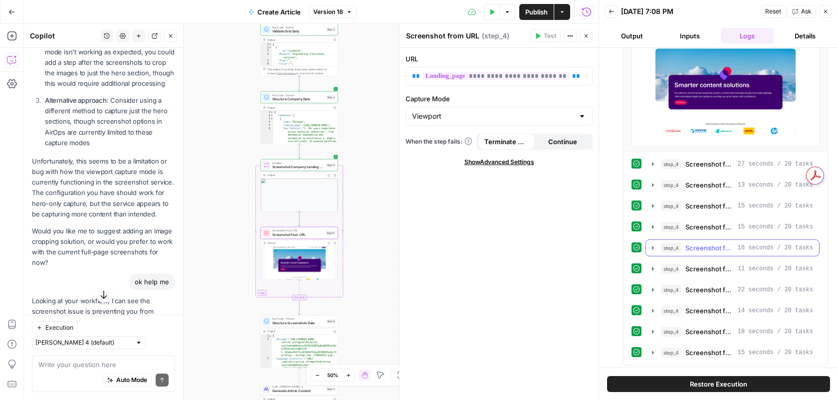
scroll to position [234, 0]
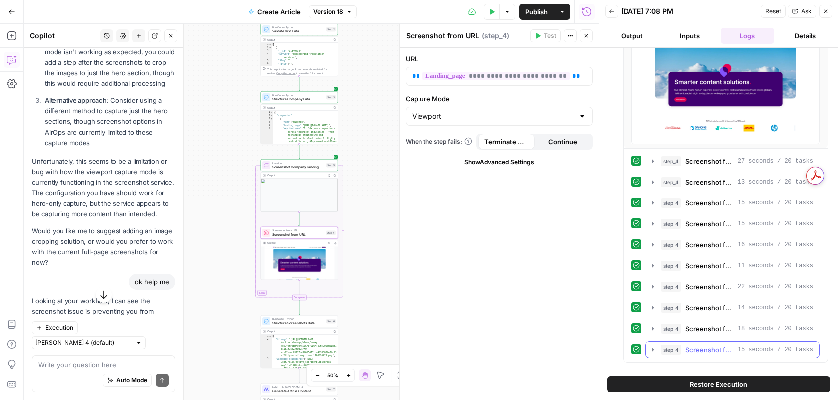
click at [651, 349] on icon "button" at bounding box center [653, 350] width 8 height 8
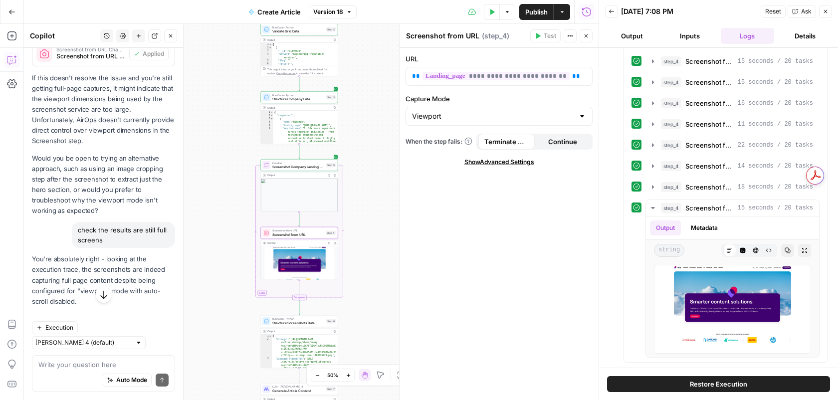
scroll to position [1071, 0]
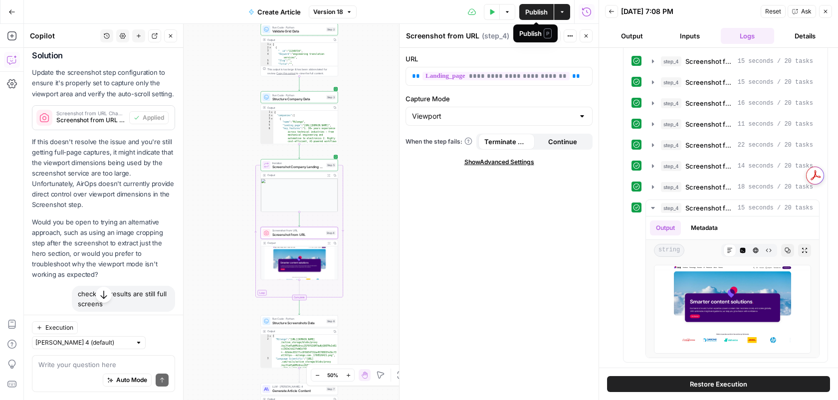
click at [351, 11] on icon "button" at bounding box center [349, 12] width 6 height 6
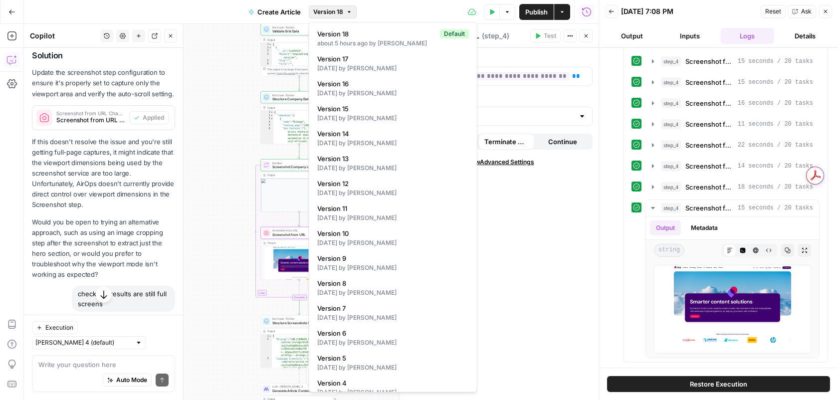
click at [351, 11] on icon "button" at bounding box center [349, 12] width 6 height 6
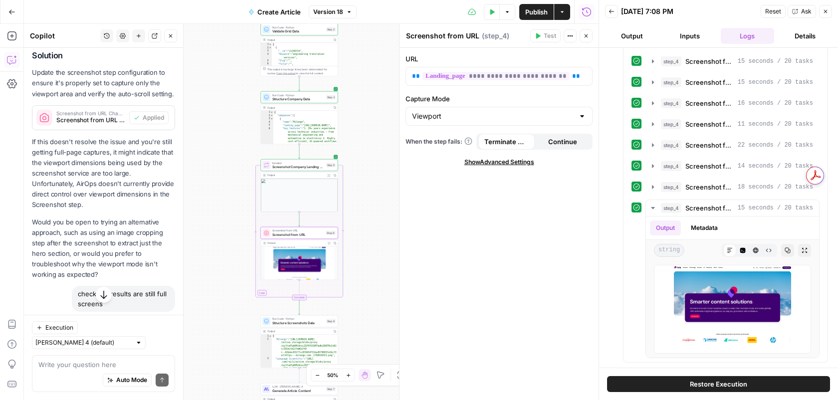
click at [544, 14] on span "Publish" at bounding box center [536, 12] width 22 height 10
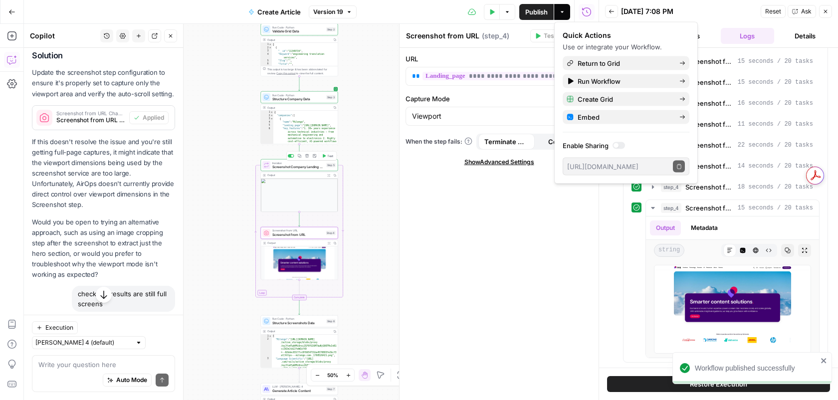
click at [326, 159] on div "Copy step Delete step Add Note Test" at bounding box center [311, 156] width 50 height 9
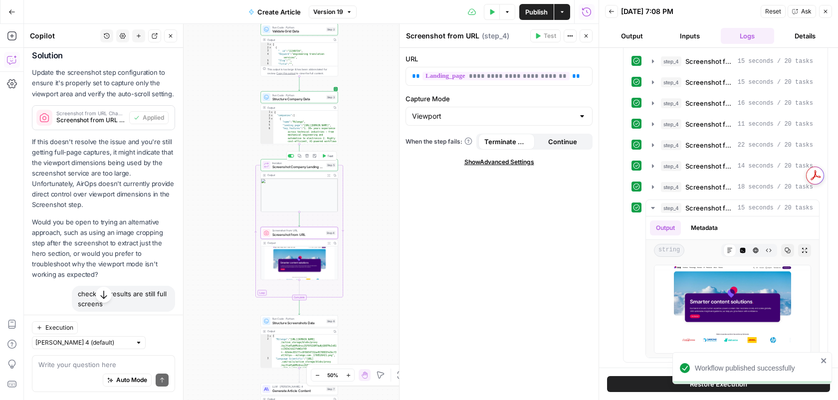
click at [330, 154] on span "Test" at bounding box center [330, 156] width 6 height 4
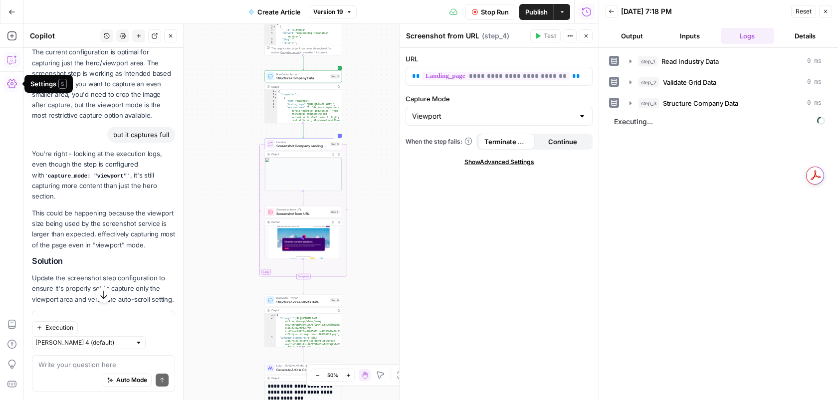
scroll to position [862, 0]
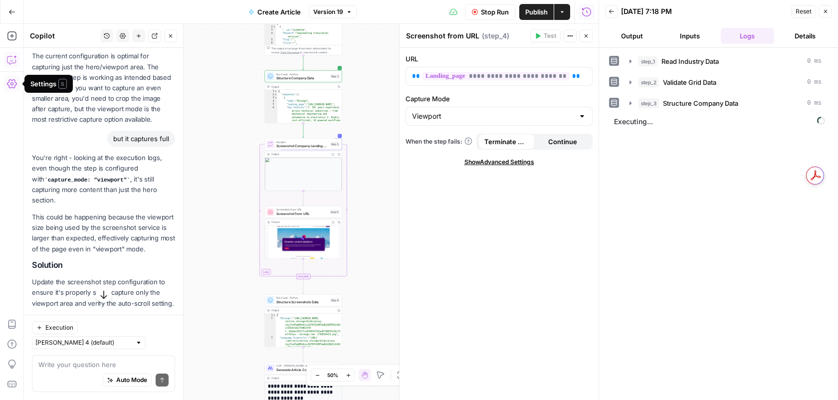
click at [510, 168] on div "**********" at bounding box center [499, 224] width 199 height 352
click at [509, 164] on span "Show Advanced Settings" at bounding box center [500, 162] width 70 height 9
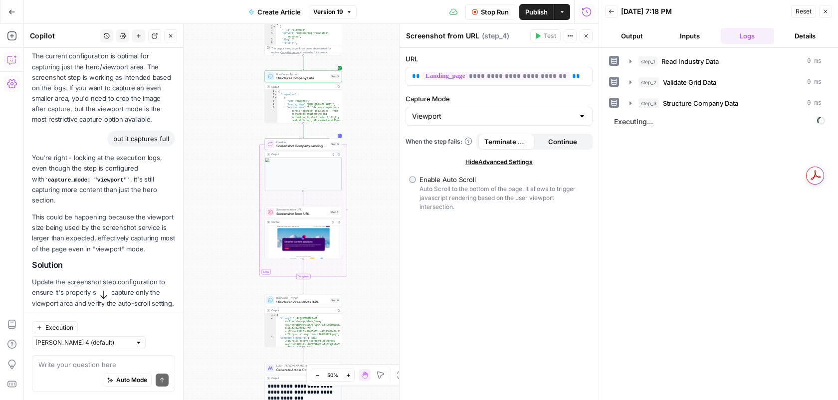
click at [509, 164] on span "Hide Advanced Settings" at bounding box center [499, 162] width 67 height 9
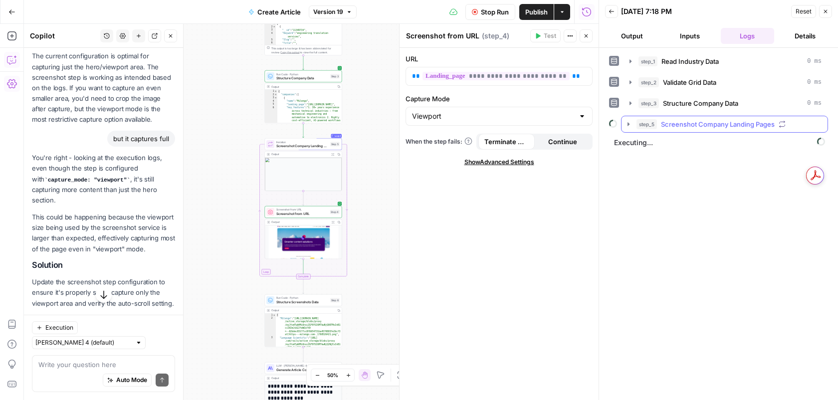
click at [633, 123] on button "step_5 Screenshot Company Landing Pages" at bounding box center [725, 124] width 206 height 16
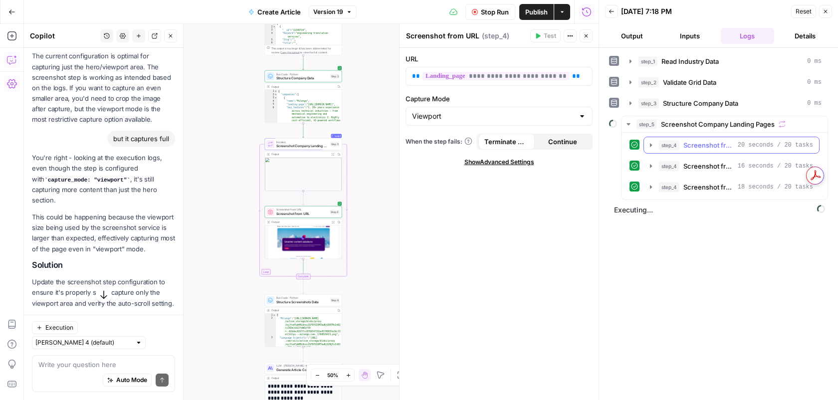
click at [649, 144] on icon "button" at bounding box center [651, 145] width 8 height 8
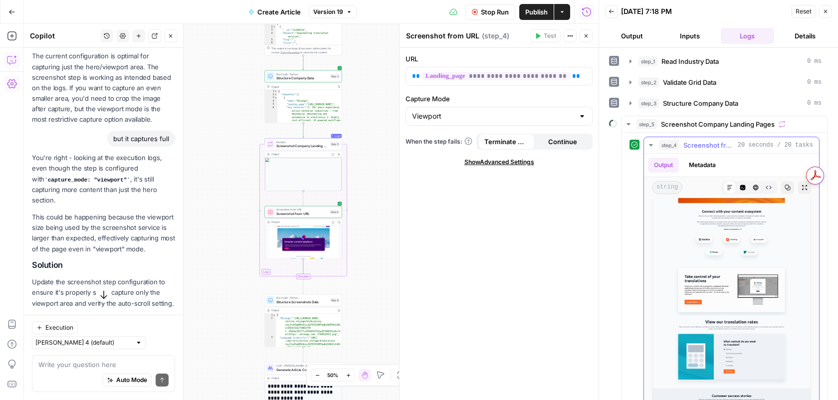
scroll to position [511, 0]
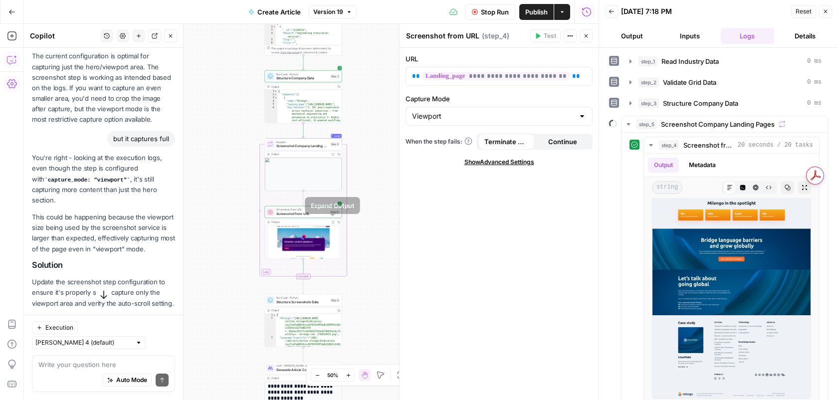
click at [331, 222] on button "Expand Output" at bounding box center [333, 222] width 6 height 6
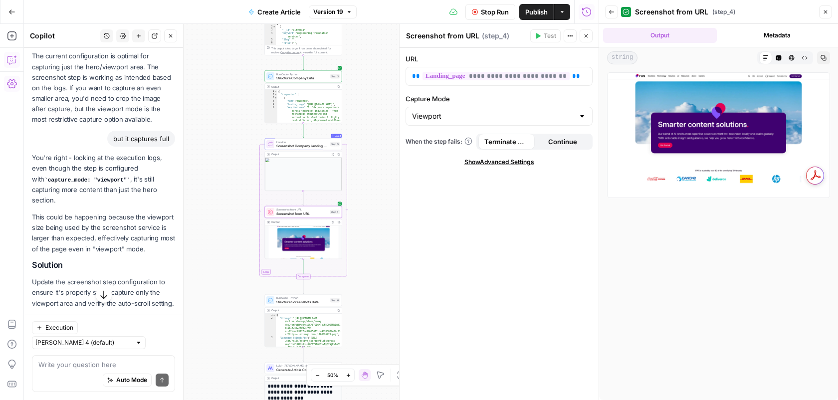
click at [614, 14] on icon "button" at bounding box center [612, 12] width 6 height 6
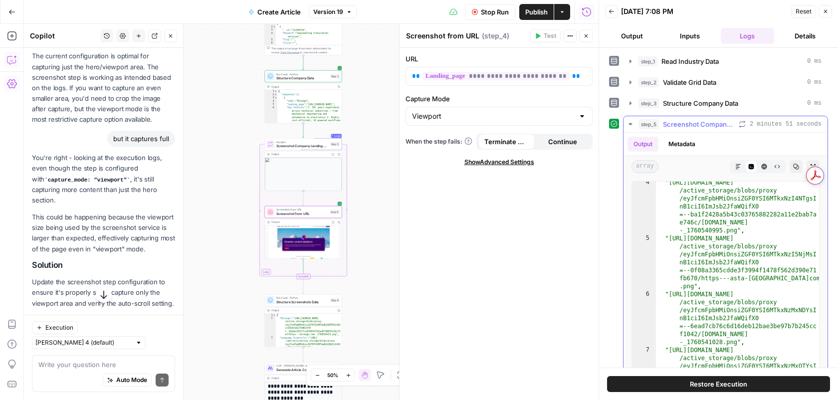
scroll to position [130, 0]
click at [745, 175] on div "array Markdown Code Editor HTML Viewer Raw Output Copy Expand Output" at bounding box center [726, 166] width 204 height 21
click at [741, 169] on icon "button" at bounding box center [739, 167] width 6 height 6
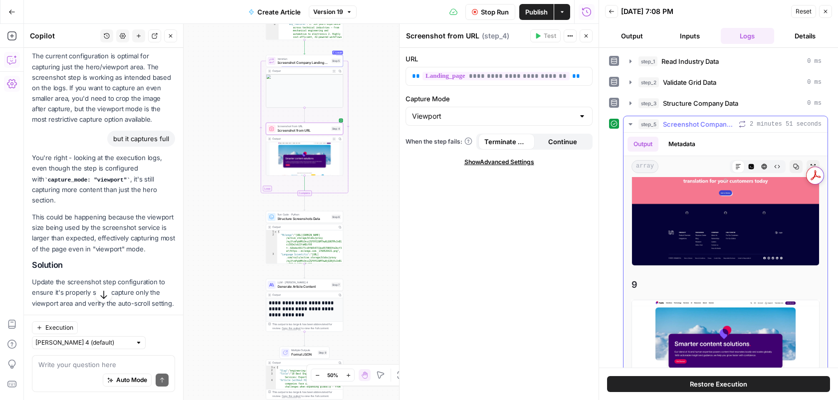
scroll to position [6853, 0]
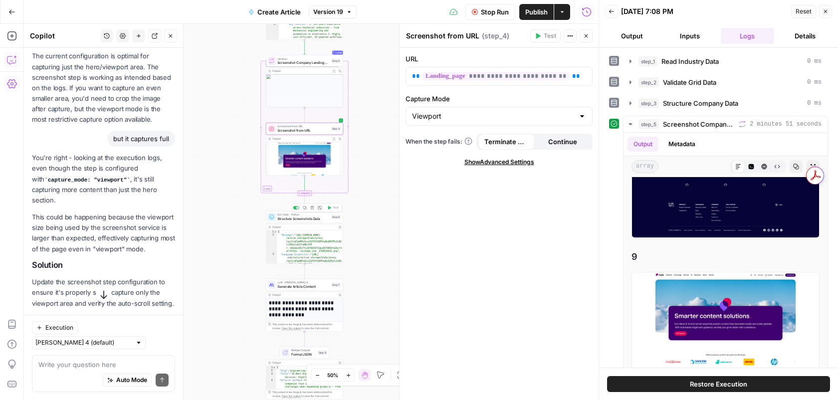
click at [330, 204] on div "Copy step Delete step Add Note Test" at bounding box center [317, 207] width 50 height 9
click at [631, 122] on icon "button" at bounding box center [631, 124] width 8 height 8
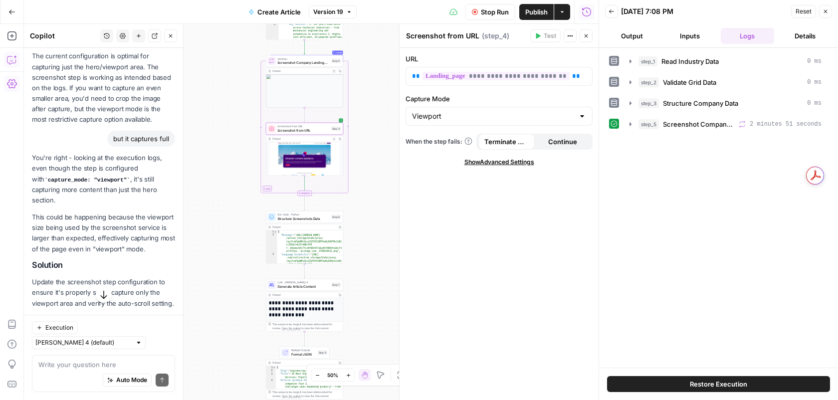
click at [329, 208] on div "Workflow Input Settings Inputs Read from Grid Read Industry Data Step 1 Output …" at bounding box center [311, 212] width 575 height 376
click at [632, 122] on icon "button" at bounding box center [631, 124] width 8 height 8
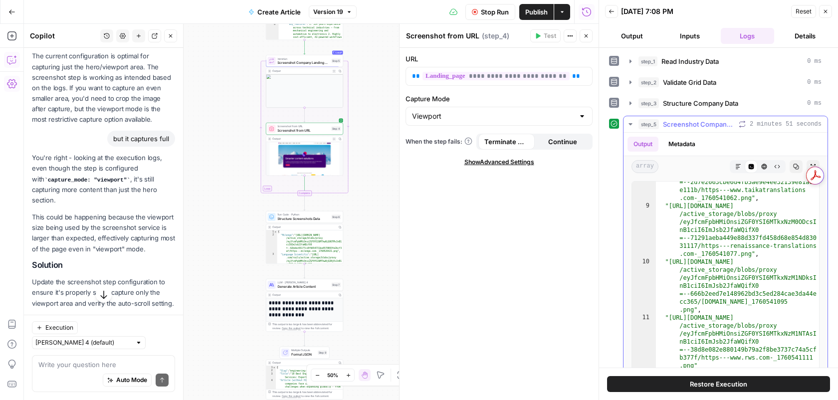
scroll to position [234, 0]
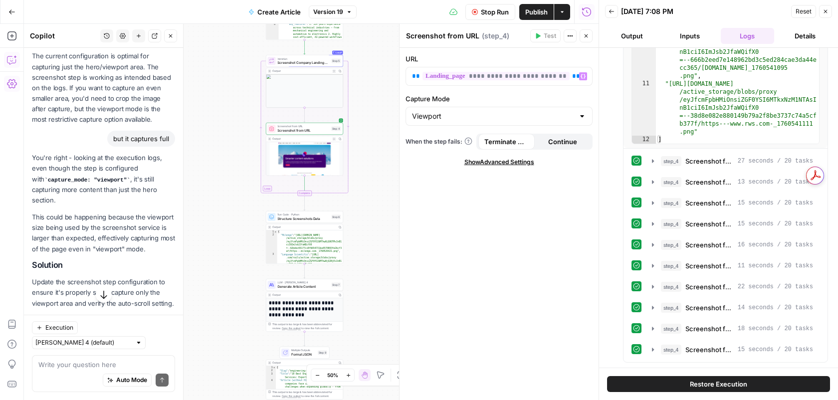
click at [493, 6] on button "Stop Run" at bounding box center [491, 12] width 50 height 16
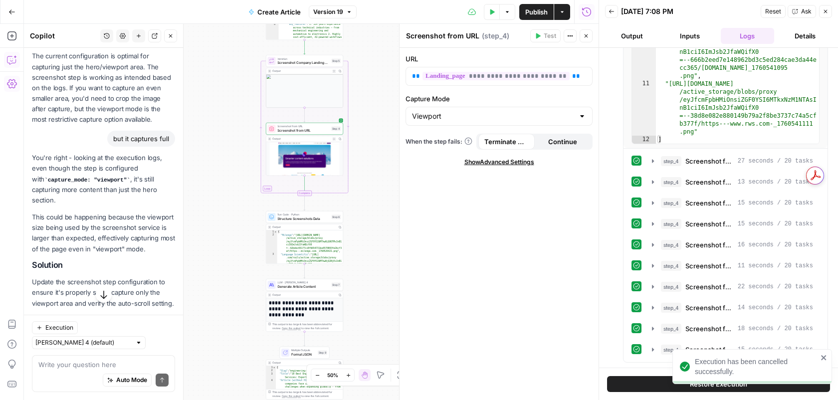
click at [828, 16] on button "Close" at bounding box center [825, 11] width 13 height 13
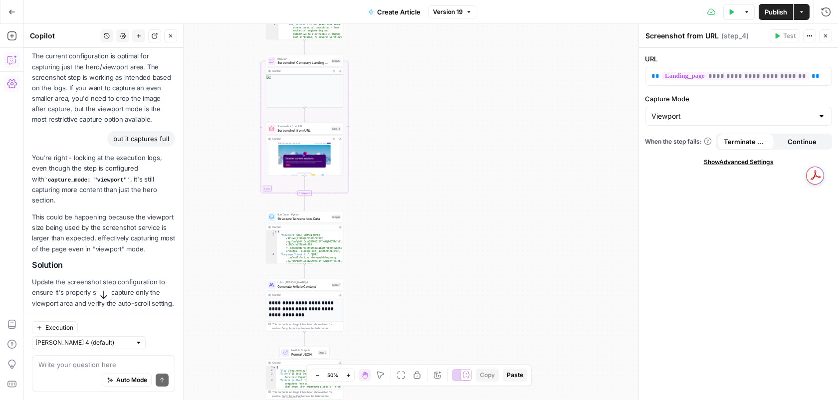
click at [380, 16] on span "Create Article" at bounding box center [398, 12] width 43 height 10
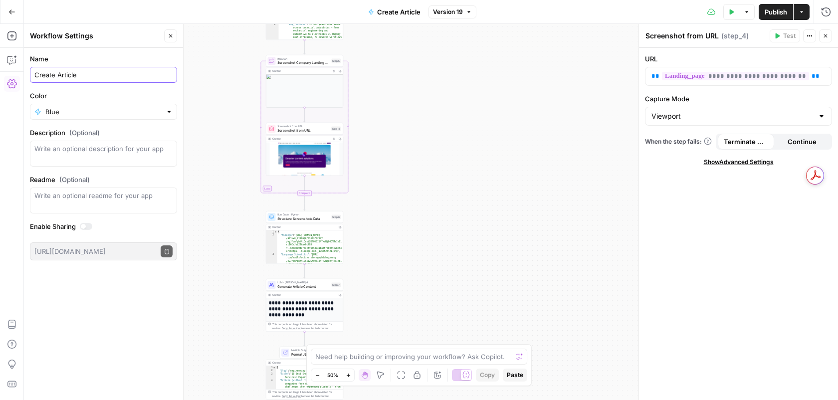
click at [100, 70] on input "Create Article" at bounding box center [103, 75] width 138 height 10
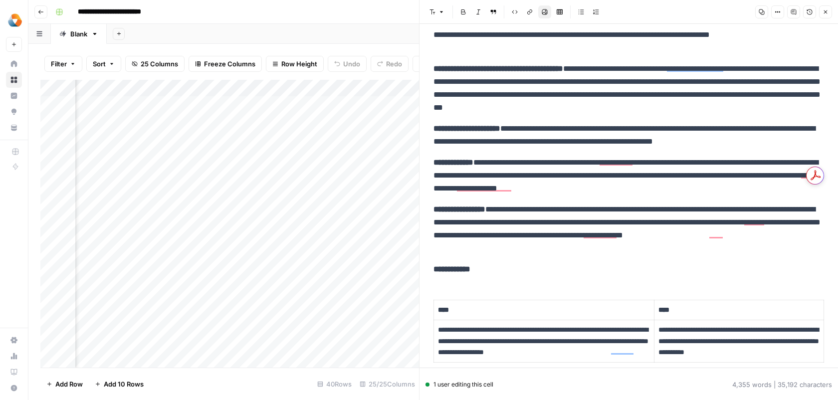
click at [11, 394] on button "Help + Support" at bounding box center [14, 388] width 16 height 16
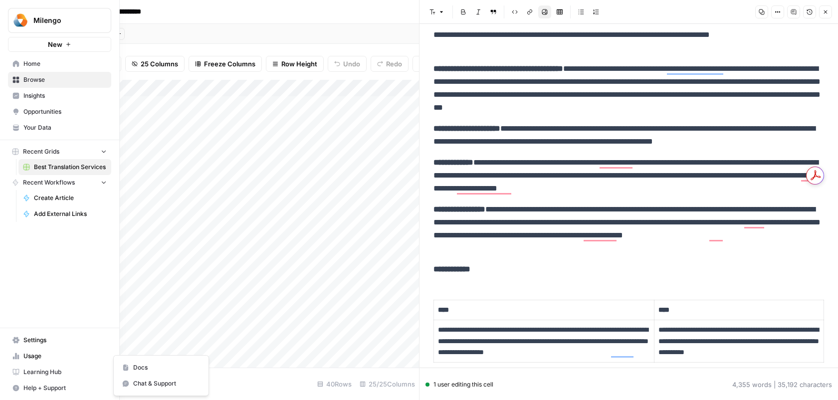
click at [28, 388] on span "Help + Support" at bounding box center [64, 388] width 83 height 9
click at [41, 385] on span "Help + Support" at bounding box center [64, 388] width 83 height 9
click at [127, 379] on button "Chat & Support" at bounding box center [161, 384] width 87 height 16
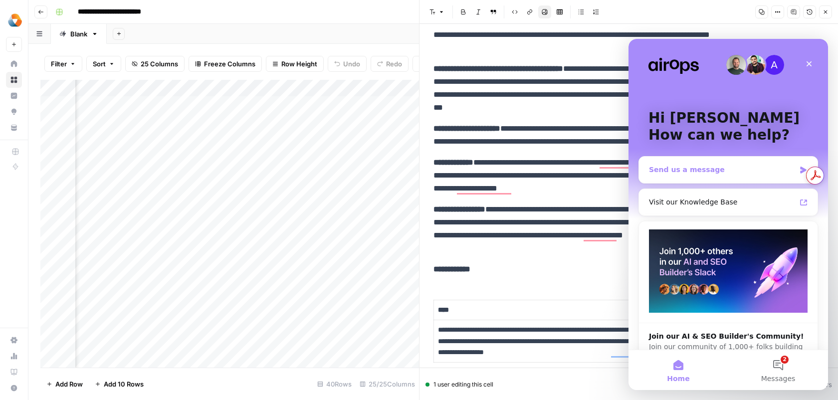
click at [753, 171] on div "Send us a message" at bounding box center [722, 170] width 146 height 10
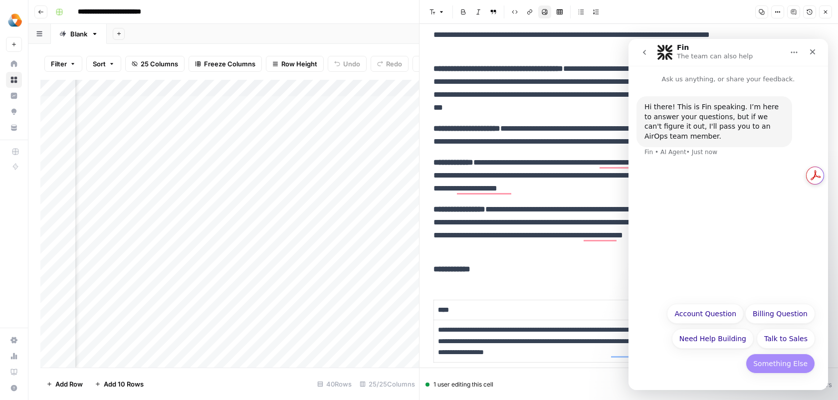
click at [776, 362] on button "Something Else" at bounding box center [780, 364] width 69 height 20
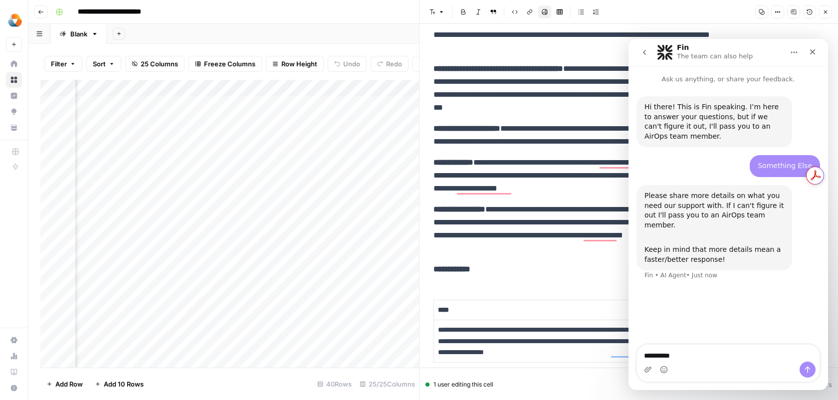
type textarea "**********"
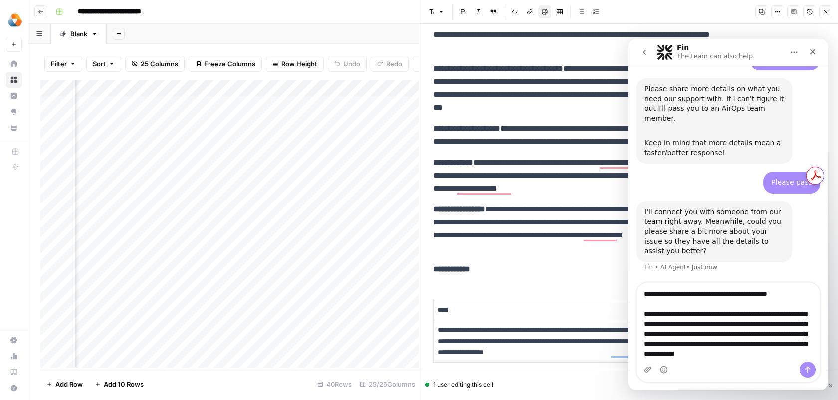
drag, startPoint x: 694, startPoint y: 315, endPoint x: 611, endPoint y: 315, distance: 83.3
click at [629, 315] on html "Fin The team can also help Ask us anything, or share your feedback. Hi there! T…" at bounding box center [729, 214] width 200 height 351
drag, startPoint x: 658, startPoint y: 314, endPoint x: 641, endPoint y: 314, distance: 16.5
click at [642, 314] on textarea "**********" at bounding box center [728, 322] width 183 height 79
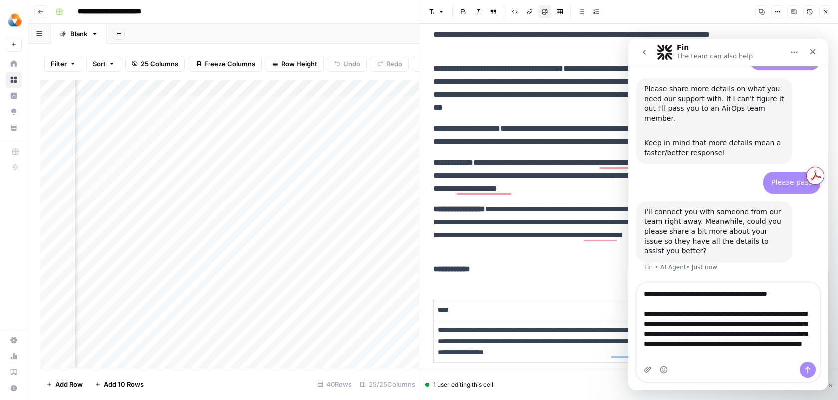
click at [773, 318] on textarea "**********" at bounding box center [728, 322] width 183 height 79
click at [728, 346] on textarea "**********" at bounding box center [728, 322] width 183 height 79
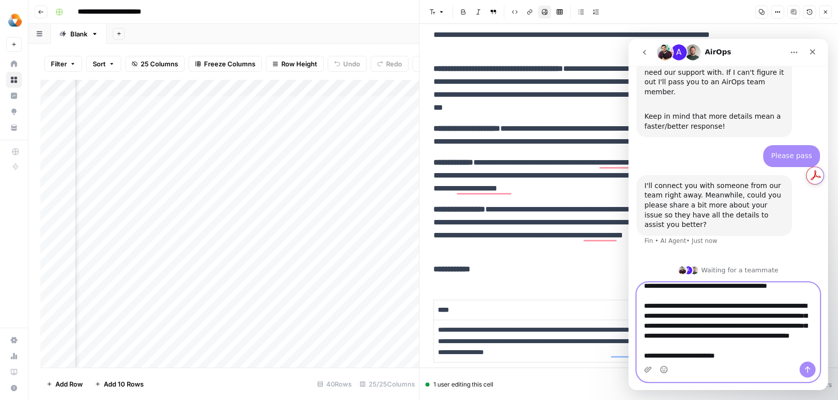
scroll to position [135, 0]
paste textarea "**********"
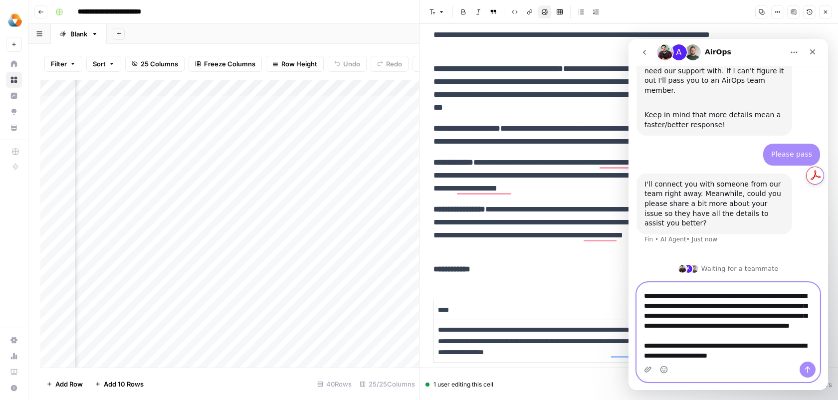
type textarea "**********"
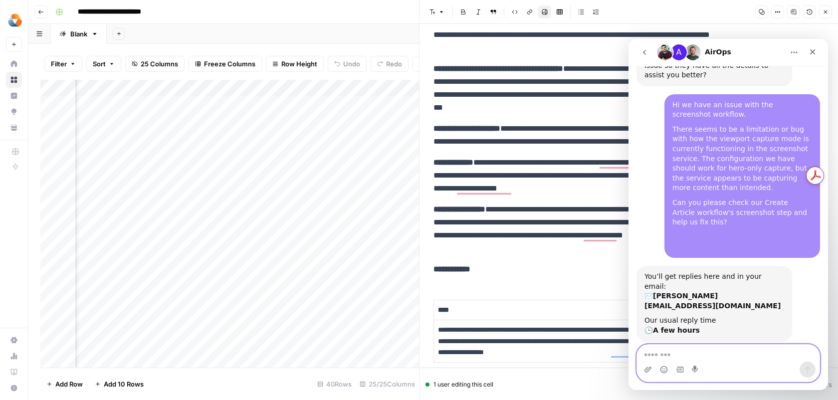
scroll to position [281, 0]
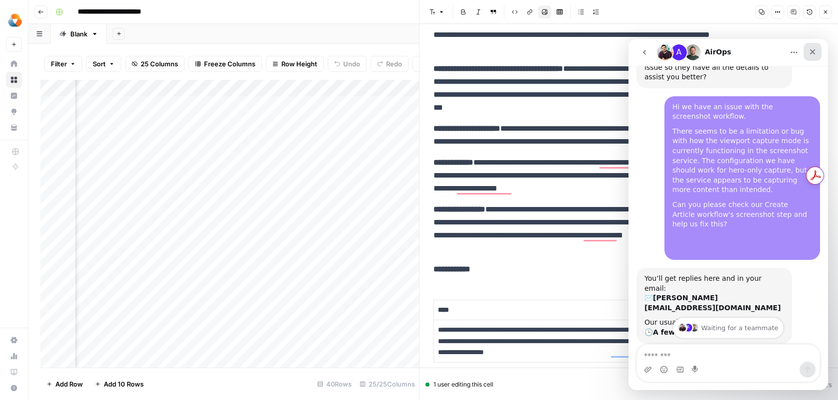
click at [818, 53] on div "Close" at bounding box center [813, 52] width 18 height 18
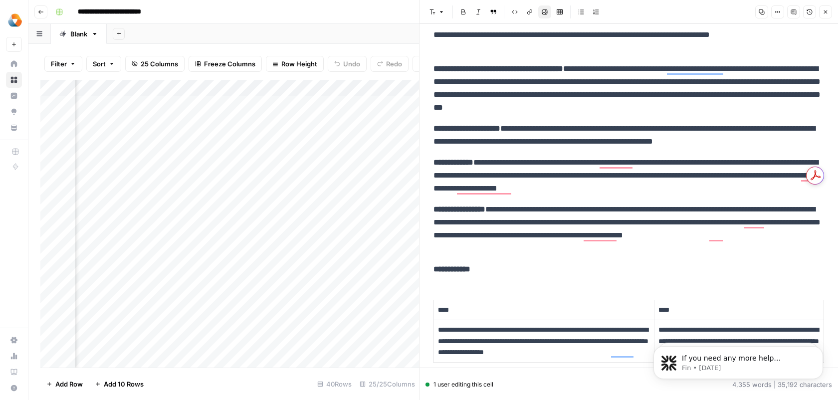
scroll to position [309, 0]
